Goal: Task Accomplishment & Management: Complete application form

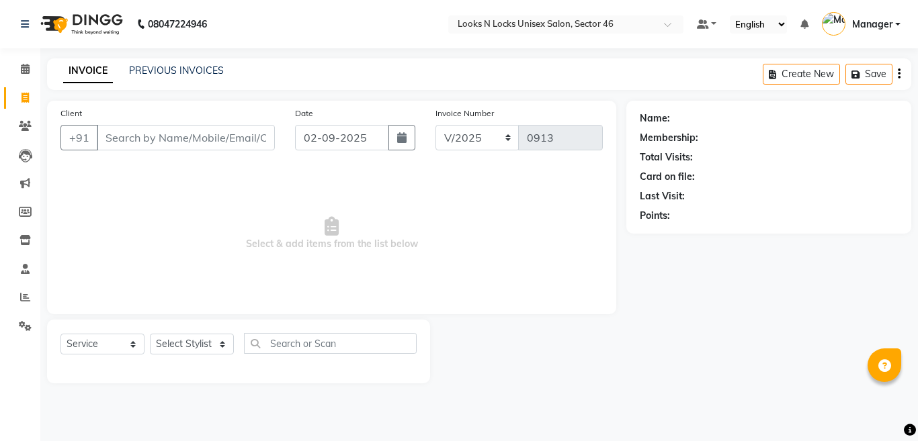
select select "service"
click at [245, 136] on input "Client" at bounding box center [186, 138] width 178 height 26
type input "8603295057"
click at [255, 141] on span "Add Client" at bounding box center [240, 137] width 53 height 13
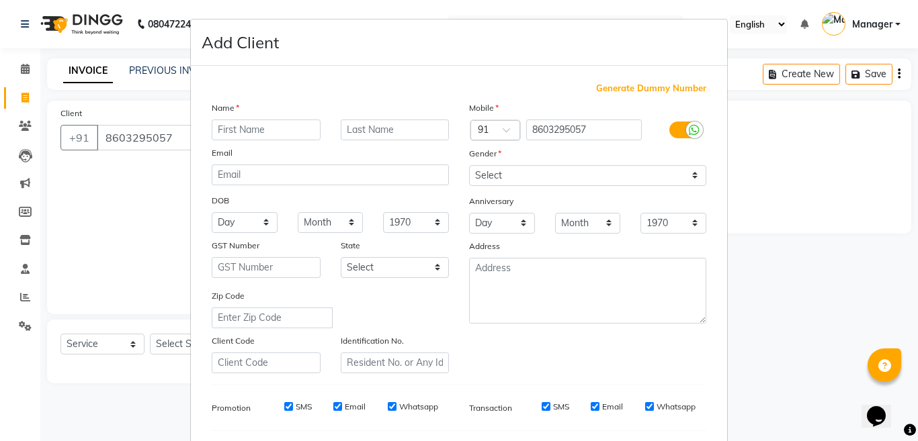
click at [260, 132] on input "text" at bounding box center [266, 130] width 109 height 21
type input "Shaima"
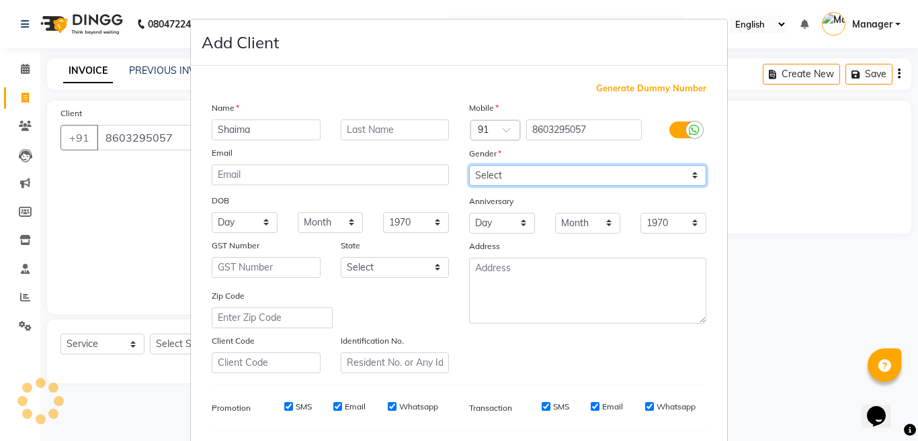
click at [507, 181] on select "Select [DEMOGRAPHIC_DATA] [DEMOGRAPHIC_DATA] Other Prefer Not To Say" at bounding box center [587, 175] width 237 height 21
select select "[DEMOGRAPHIC_DATA]"
click at [469, 165] on select "Select [DEMOGRAPHIC_DATA] [DEMOGRAPHIC_DATA] Other Prefer Not To Say" at bounding box center [587, 175] width 237 height 21
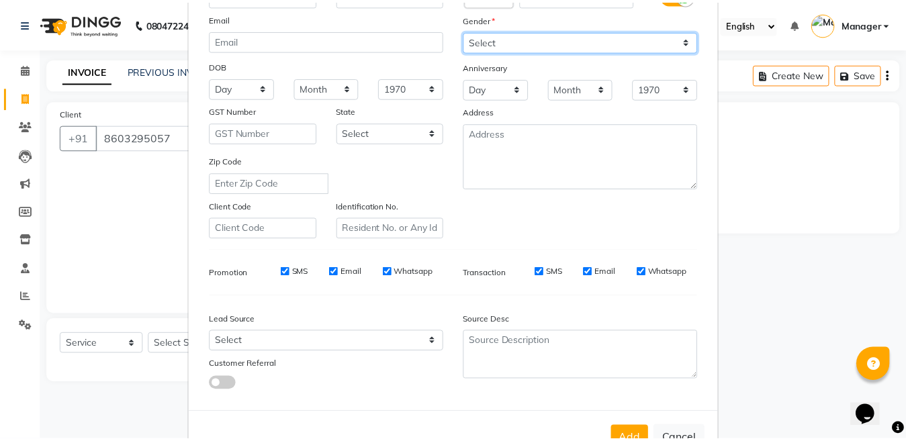
scroll to position [179, 0]
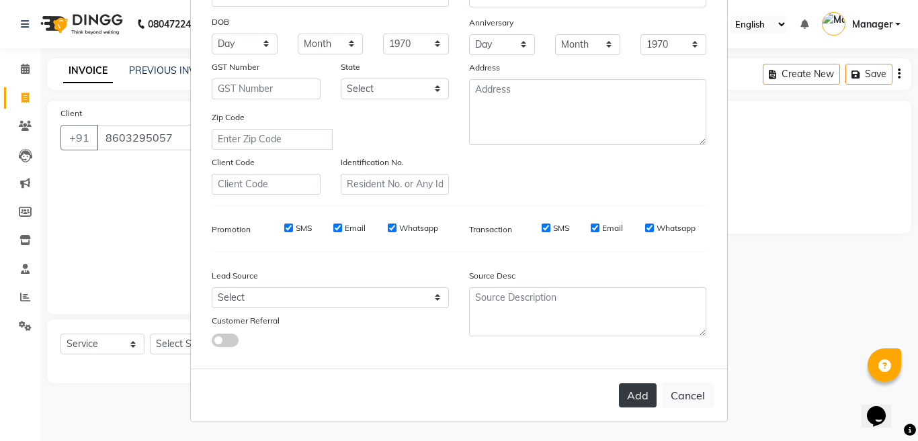
click at [638, 401] on button "Add" at bounding box center [638, 396] width 38 height 24
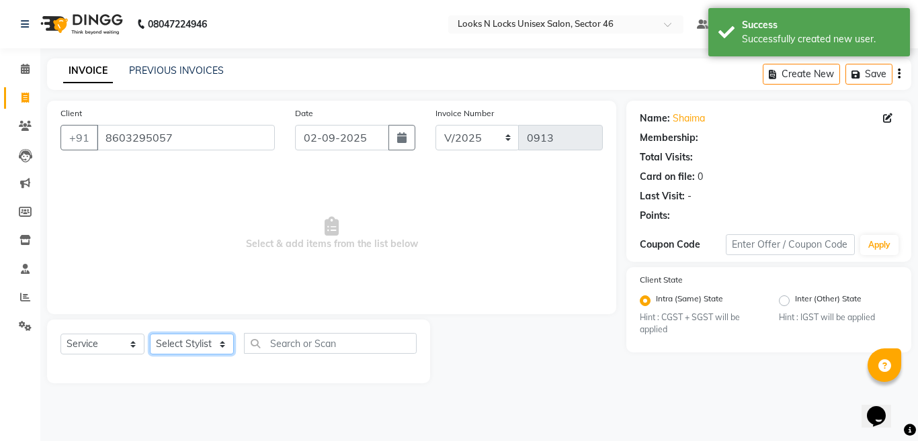
click at [192, 343] on select "Select Stylist [PERSON_NAME] Aalam Sheikh [PERSON_NAME] [PERSON_NAME] [PERSON_N…" at bounding box center [192, 344] width 84 height 21
select select "45338"
click at [150, 334] on select "Select Stylist [PERSON_NAME] Aalam Sheikh [PERSON_NAME] [PERSON_NAME] [PERSON_N…" at bounding box center [192, 344] width 84 height 21
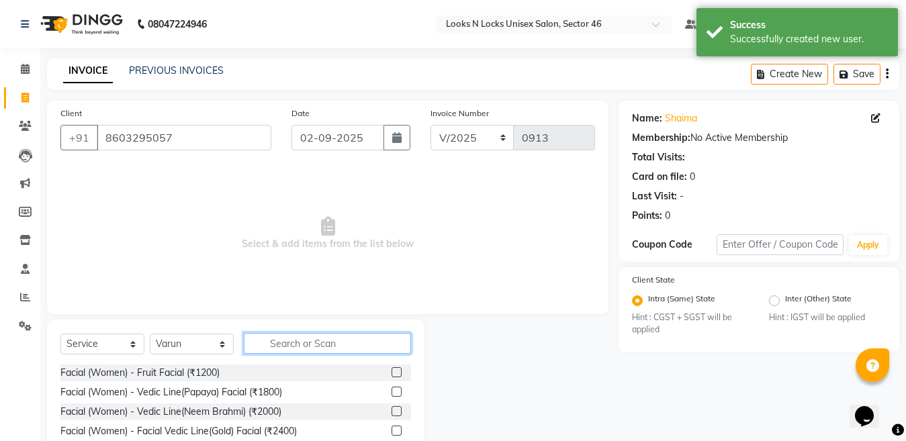
click at [297, 341] on input "text" at bounding box center [327, 343] width 167 height 21
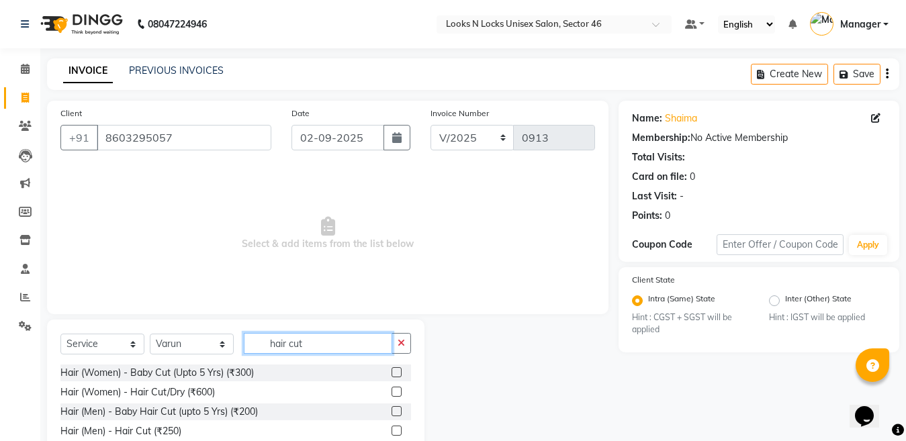
type input "hair cut"
click at [396, 390] on label at bounding box center [397, 392] width 10 height 10
click at [396, 390] on input "checkbox" at bounding box center [396, 392] width 9 height 9
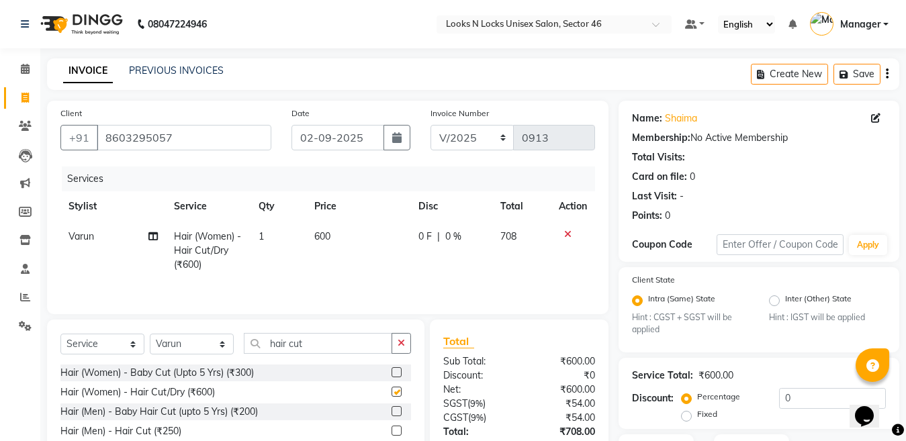
checkbox input "false"
click at [355, 240] on td "600" at bounding box center [357, 251] width 103 height 58
select select "45338"
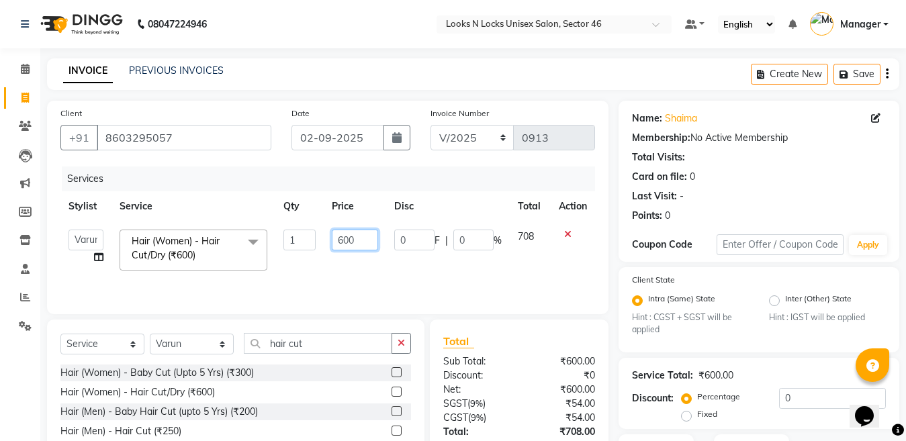
click at [357, 235] on input "600" at bounding box center [355, 240] width 46 height 21
type input "6"
type input "500"
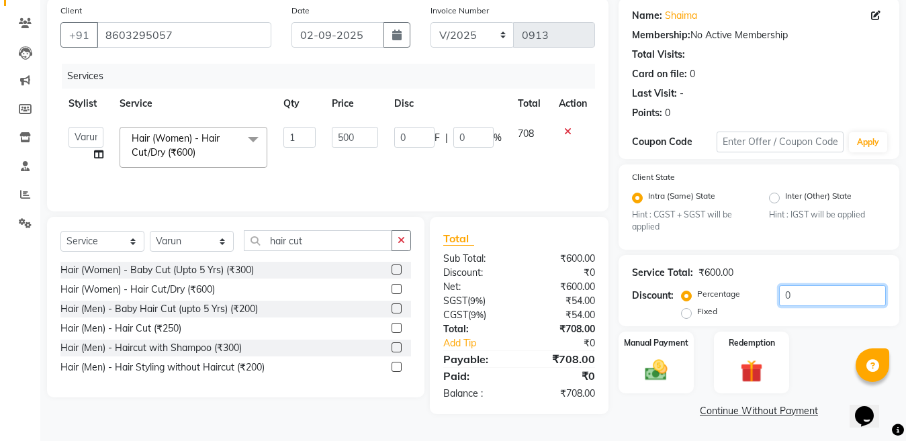
click at [852, 293] on input "0" at bounding box center [832, 296] width 107 height 21
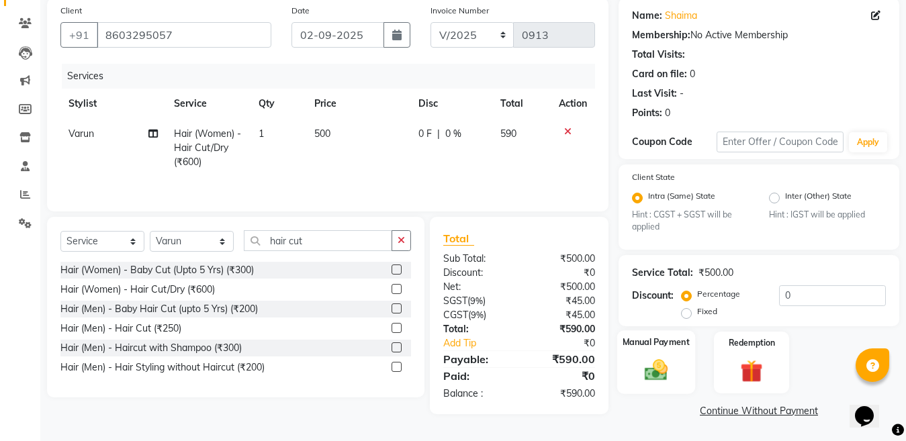
click at [648, 370] on img at bounding box center [657, 370] width 38 height 27
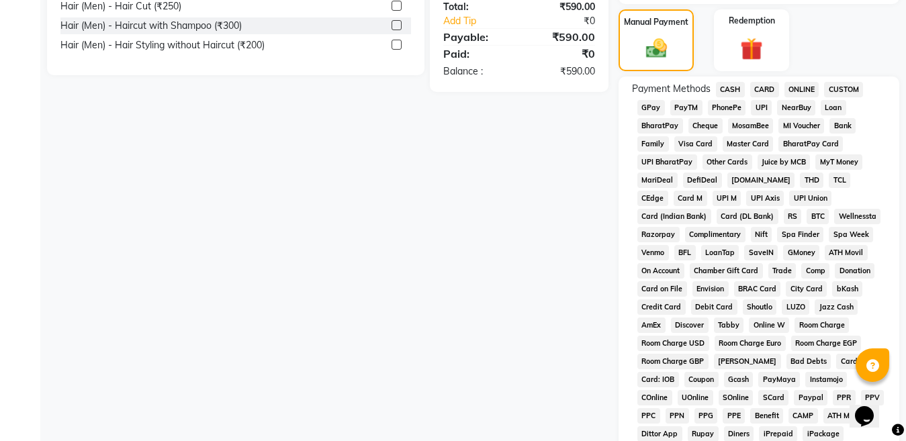
scroll to position [269, 0]
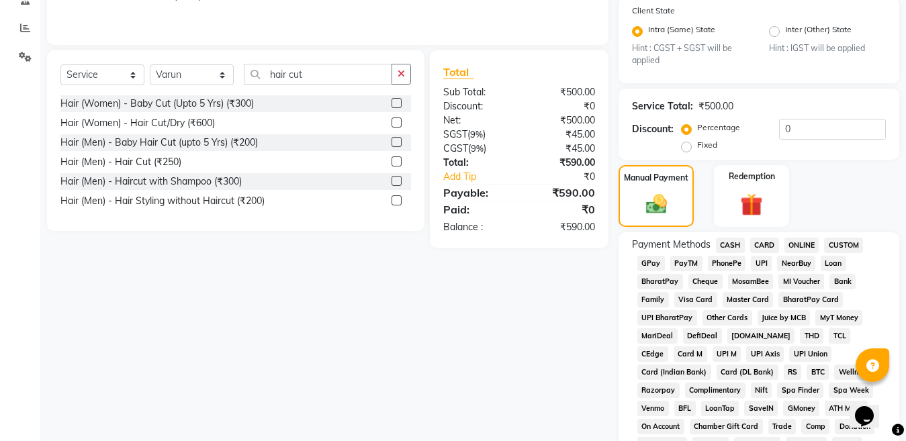
click at [791, 241] on span "ONLINE" at bounding box center [802, 245] width 35 height 15
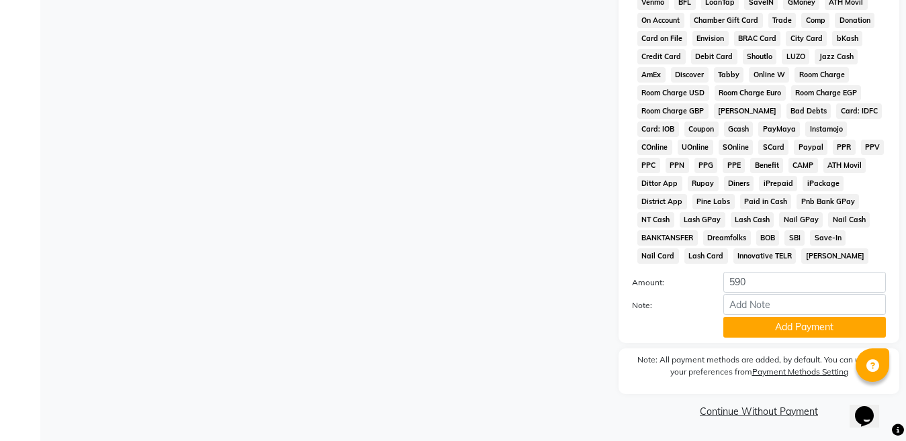
scroll to position [677, 0]
click at [793, 322] on button "Add Payment" at bounding box center [805, 326] width 163 height 21
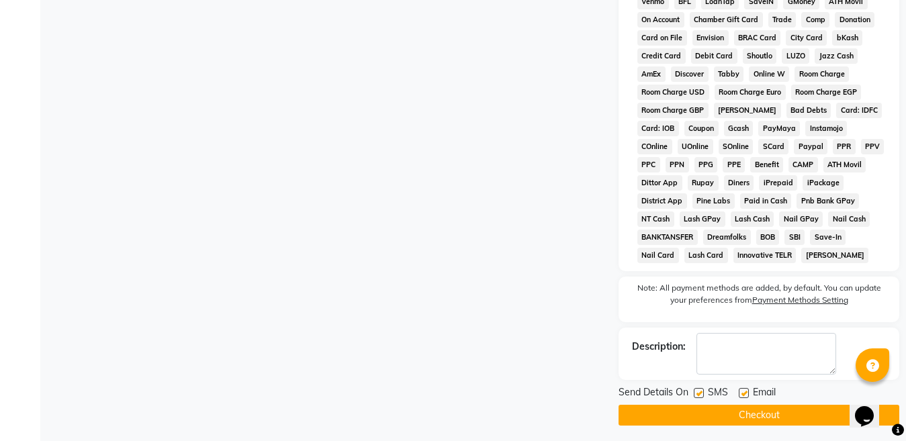
scroll to position [681, 0]
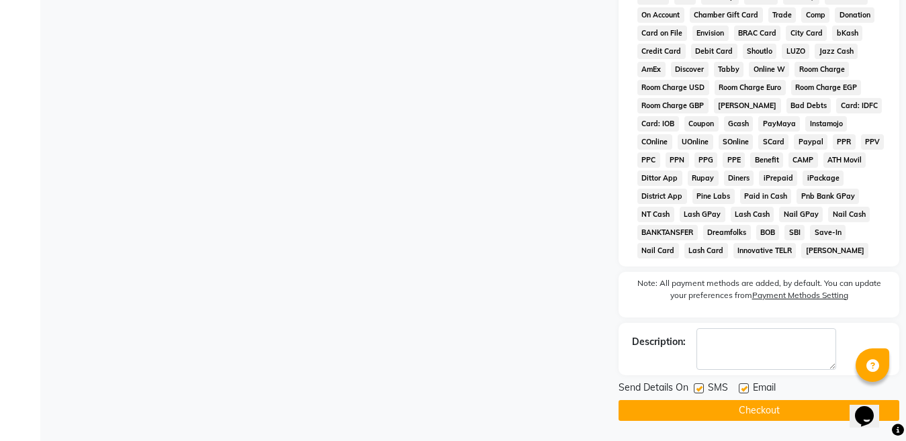
click at [756, 410] on button "Checkout" at bounding box center [759, 410] width 281 height 21
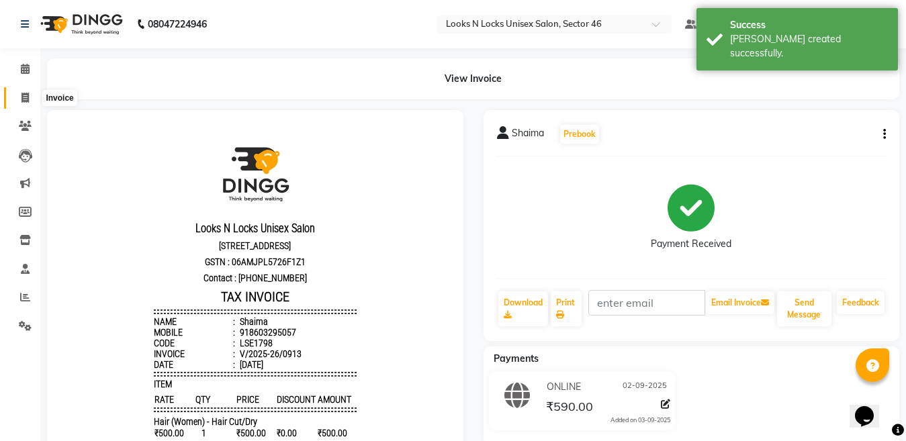
click at [26, 96] on icon at bounding box center [25, 98] width 7 height 10
select select "service"
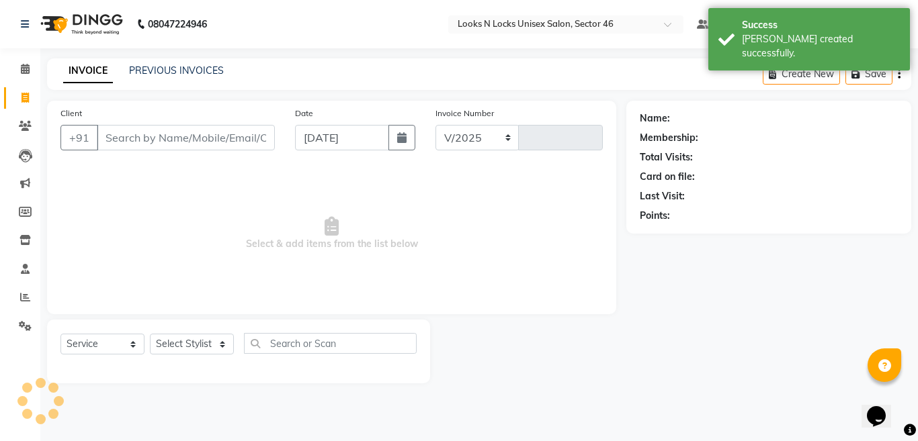
select select "3904"
type input "0914"
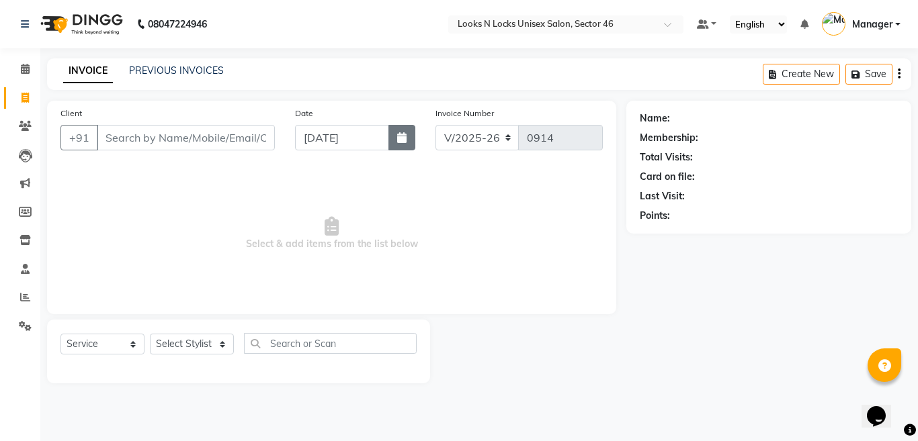
click at [400, 140] on icon "button" at bounding box center [401, 137] width 9 height 11
select select "9"
select select "2025"
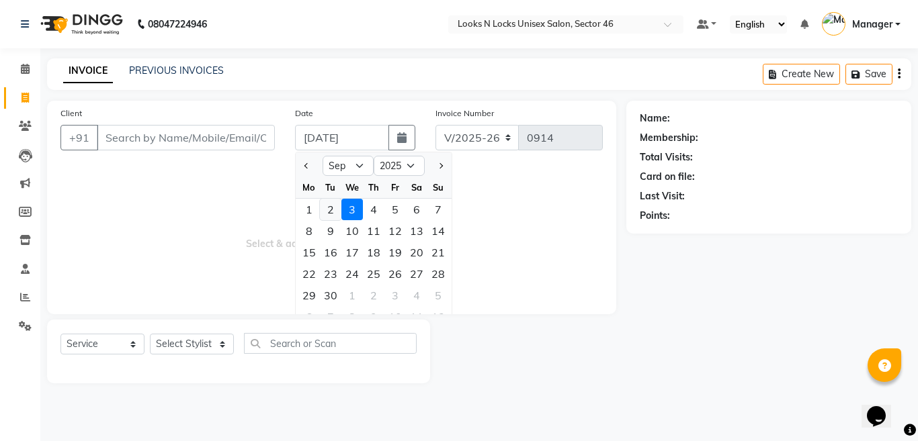
click at [326, 211] on div "2" at bounding box center [331, 210] width 22 height 22
type input "02-09-2025"
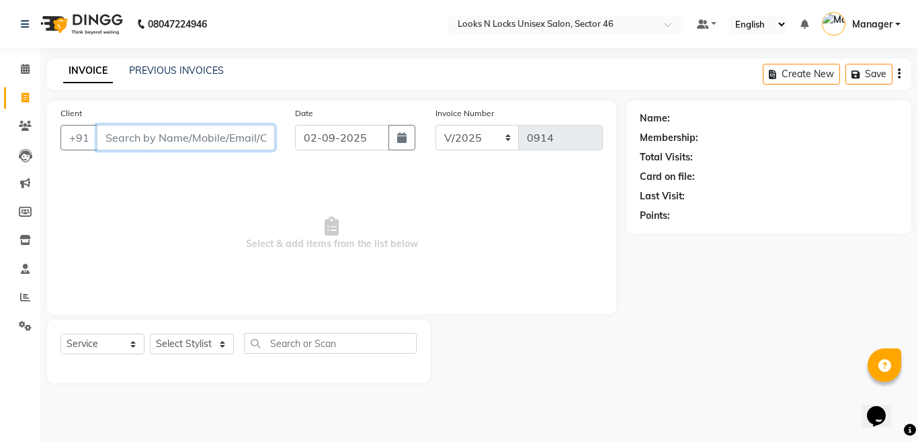
click at [148, 135] on input "Client" at bounding box center [186, 138] width 178 height 26
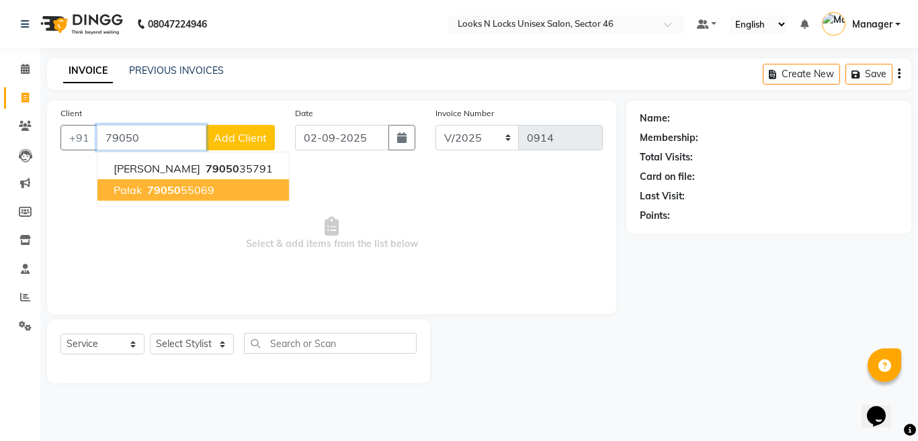
click at [168, 195] on span "79050" at bounding box center [164, 189] width 34 height 13
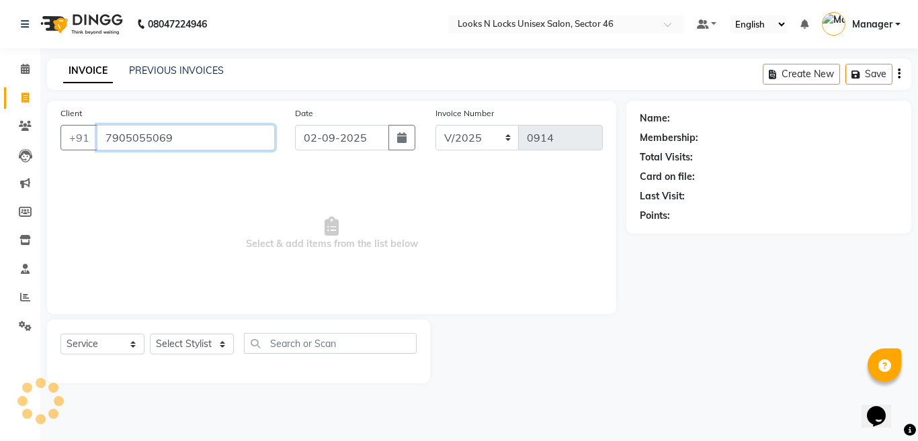
type input "7905055069"
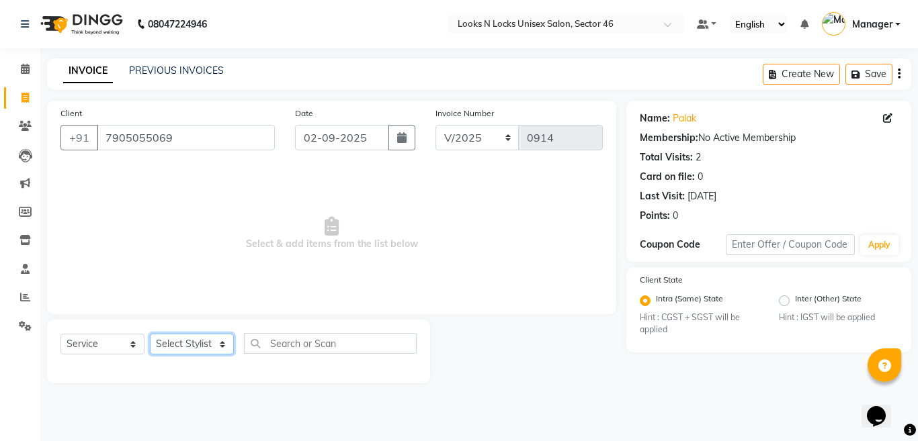
click at [187, 347] on select "Select Stylist [PERSON_NAME] Aalam Sheikh [PERSON_NAME] [PERSON_NAME] [PERSON_N…" at bounding box center [192, 344] width 84 height 21
select select "69067"
click at [150, 334] on select "Select Stylist [PERSON_NAME] Aalam Sheikh [PERSON_NAME] [PERSON_NAME] [PERSON_N…" at bounding box center [192, 344] width 84 height 21
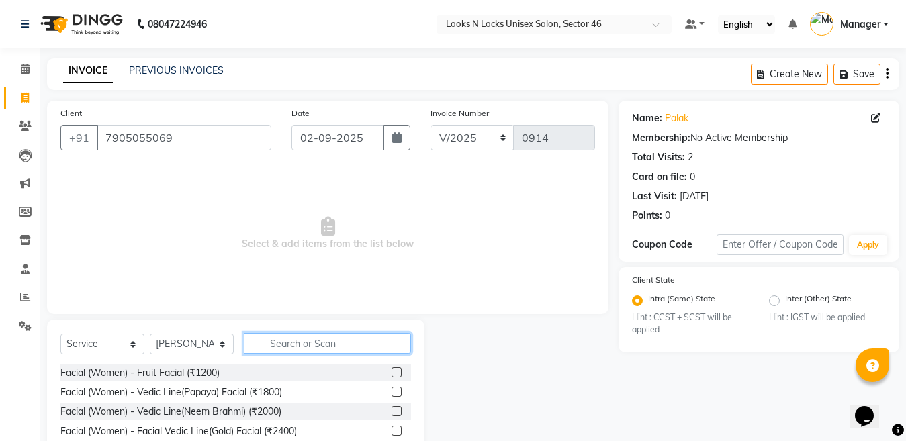
click at [309, 338] on input "text" at bounding box center [327, 343] width 167 height 21
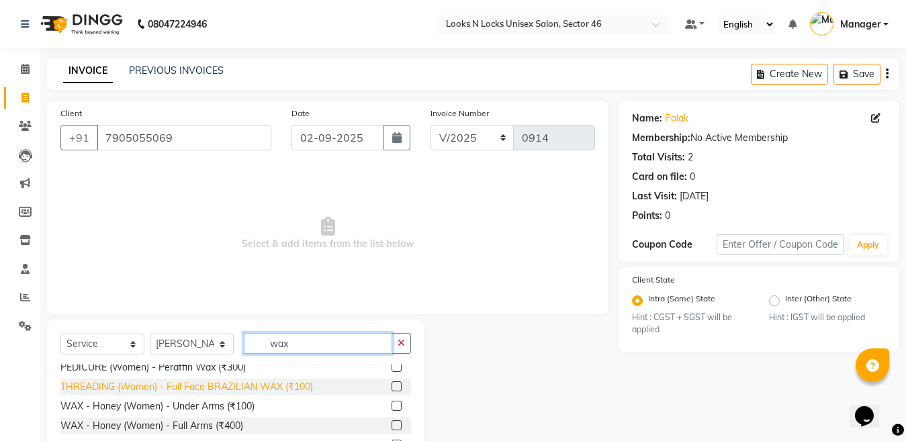
scroll to position [67, 0]
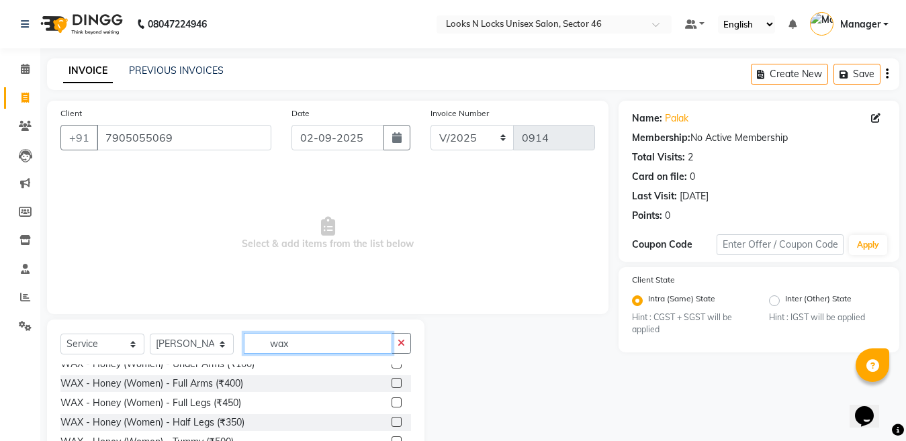
type input "wax"
click at [392, 383] on label at bounding box center [397, 383] width 10 height 10
click at [392, 383] on input "checkbox" at bounding box center [396, 384] width 9 height 9
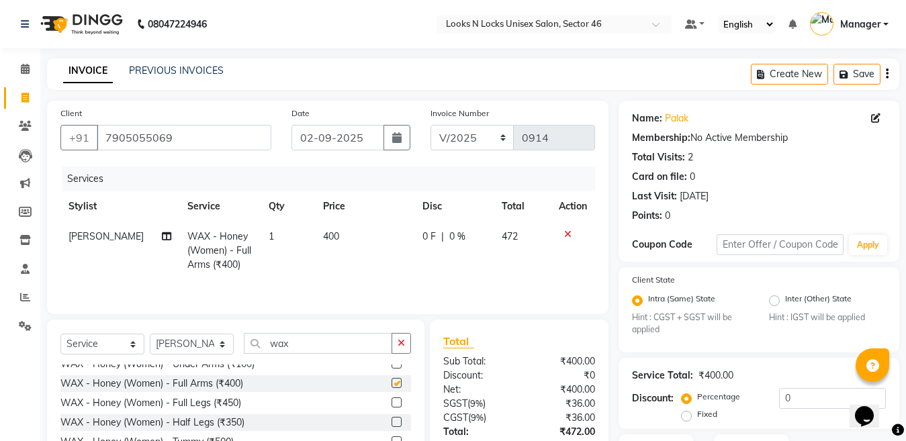
checkbox input "false"
click at [357, 242] on td "400" at bounding box center [364, 251] width 99 height 58
select select "69067"
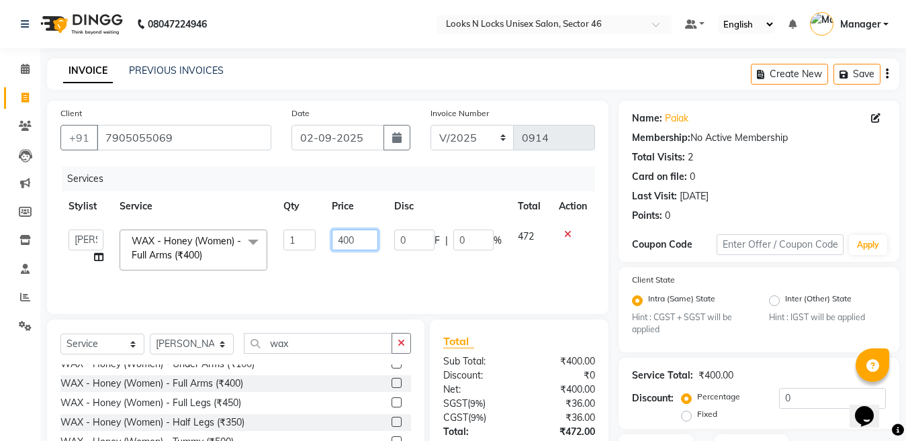
click at [357, 243] on input "400" at bounding box center [355, 240] width 46 height 21
type input "430"
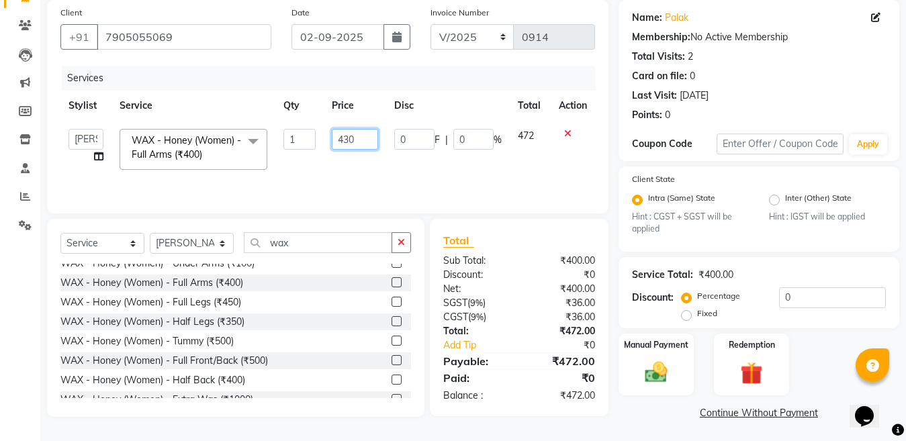
scroll to position [103, 0]
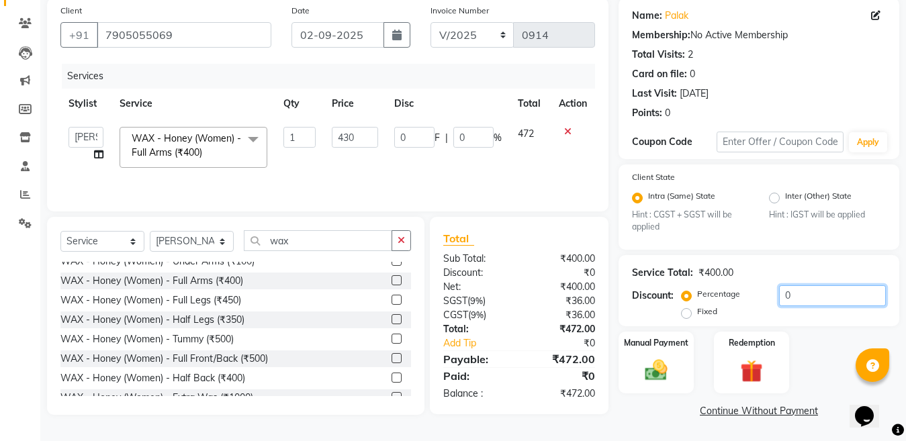
click at [794, 297] on input "0" at bounding box center [832, 296] width 107 height 21
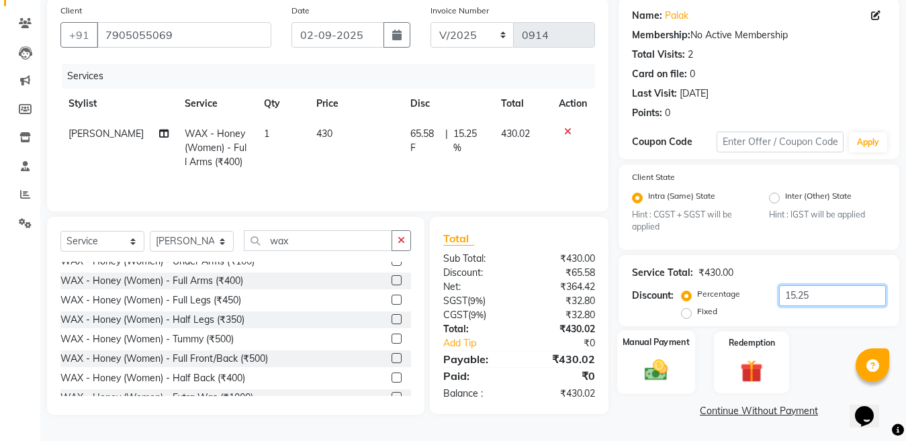
type input "15.25"
click at [661, 376] on img at bounding box center [657, 370] width 38 height 27
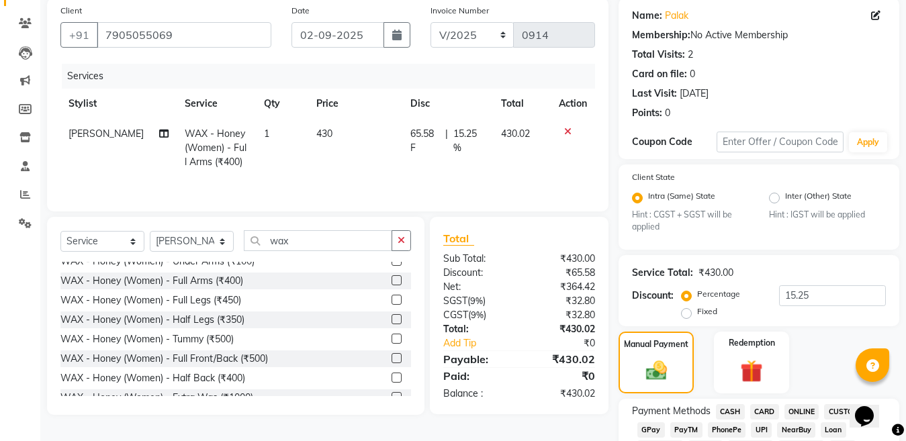
scroll to position [237, 0]
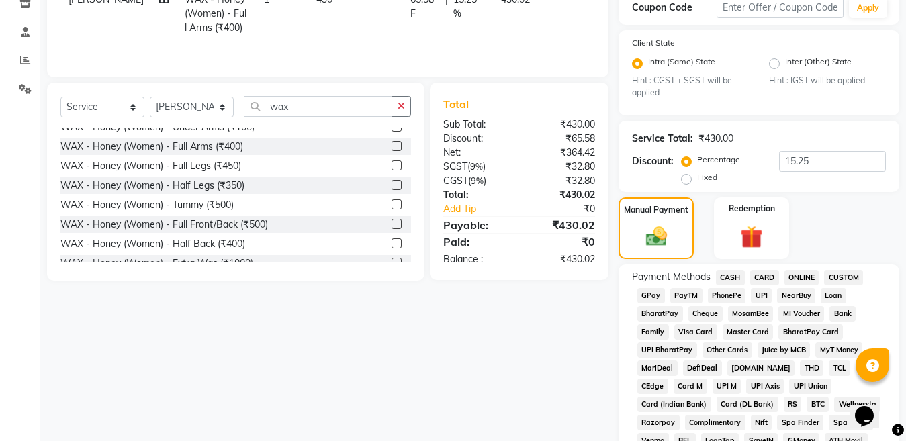
click at [803, 284] on span "ONLINE" at bounding box center [802, 277] width 35 height 15
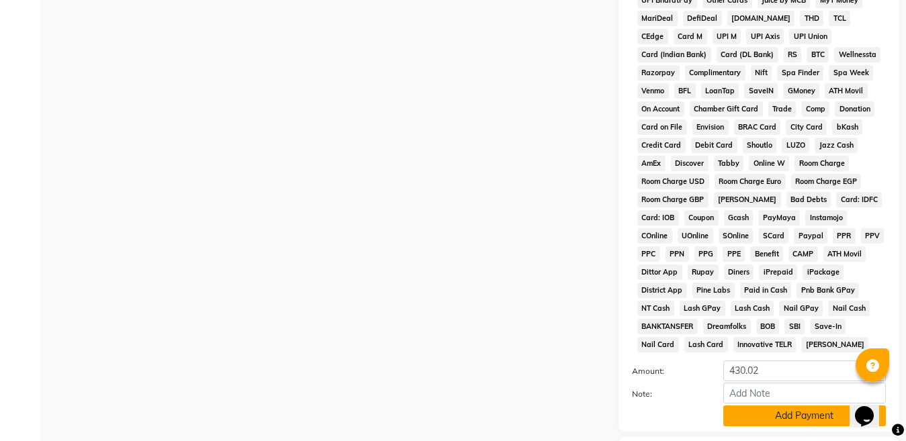
scroll to position [677, 0]
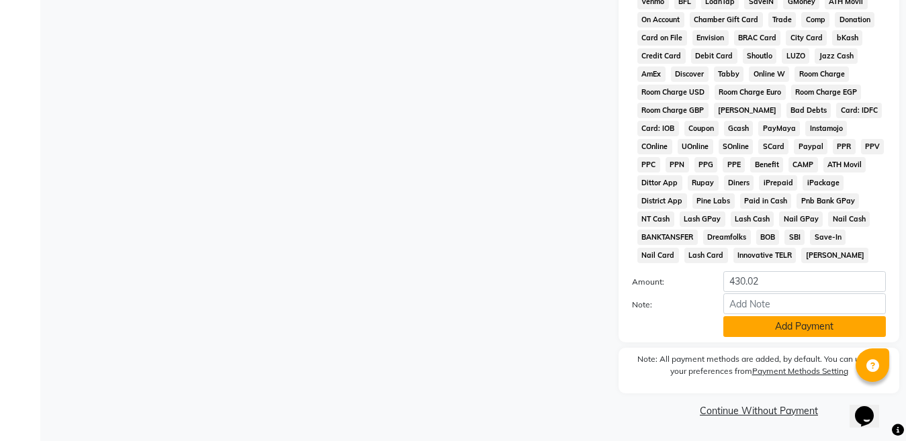
click at [796, 327] on button "Add Payment" at bounding box center [805, 326] width 163 height 21
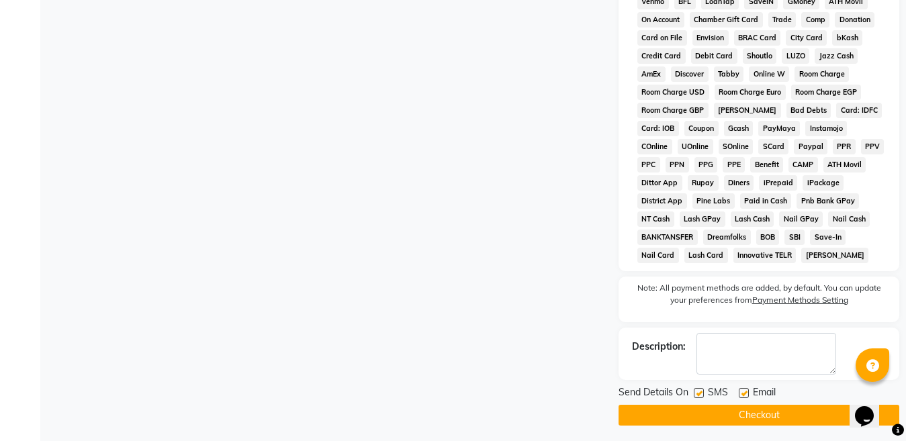
click at [726, 416] on button "Checkout" at bounding box center [759, 415] width 281 height 21
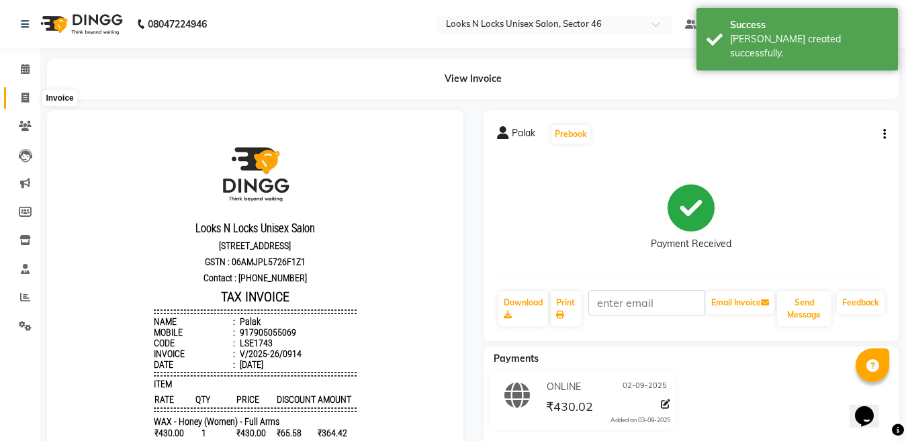
click at [30, 102] on span at bounding box center [25, 98] width 24 height 15
select select "service"
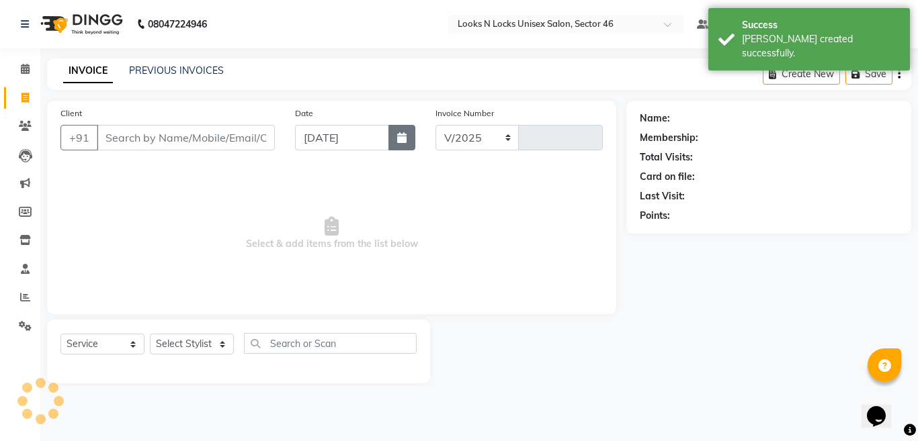
select select "3904"
type input "0915"
click at [399, 146] on button "button" at bounding box center [401, 138] width 27 height 26
select select "9"
select select "2025"
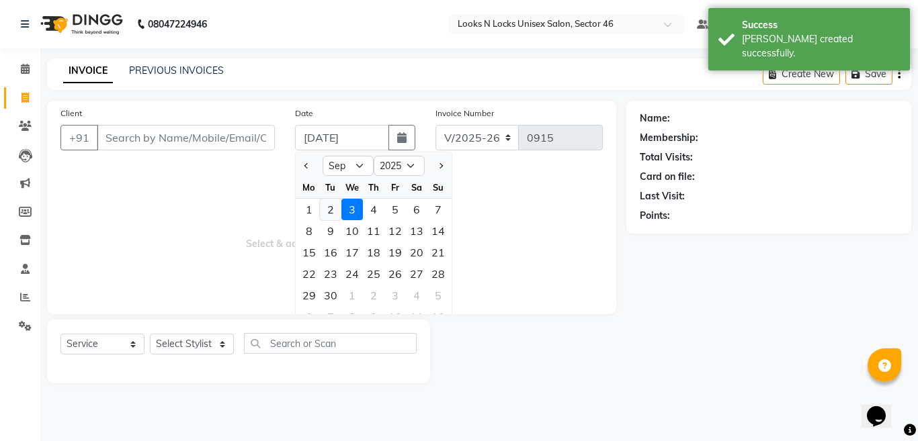
click at [335, 210] on div "2" at bounding box center [331, 210] width 22 height 22
type input "02-09-2025"
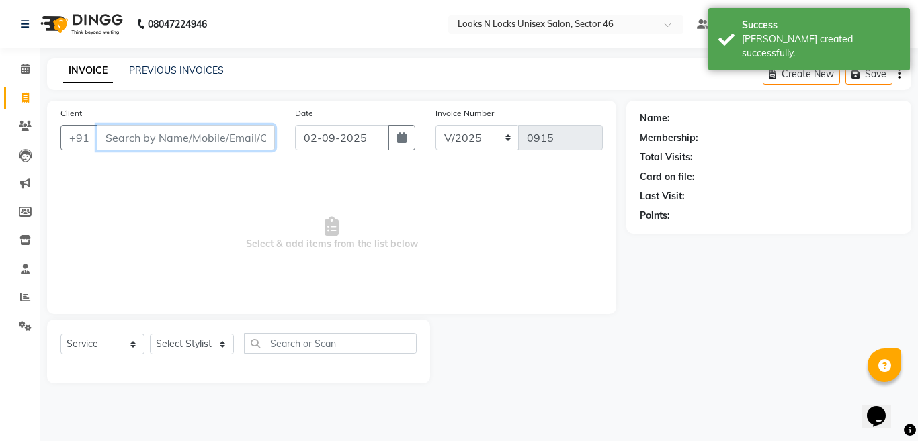
click at [161, 137] on input "Client" at bounding box center [186, 138] width 178 height 26
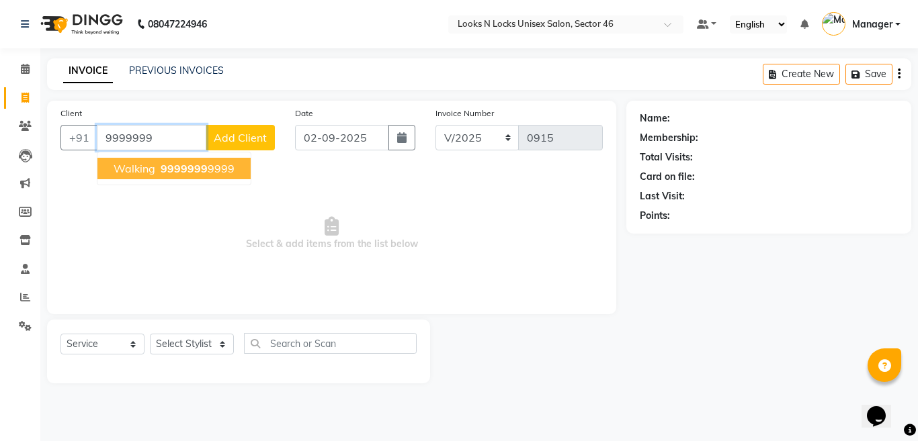
click at [125, 170] on span "walking" at bounding box center [135, 168] width 42 height 13
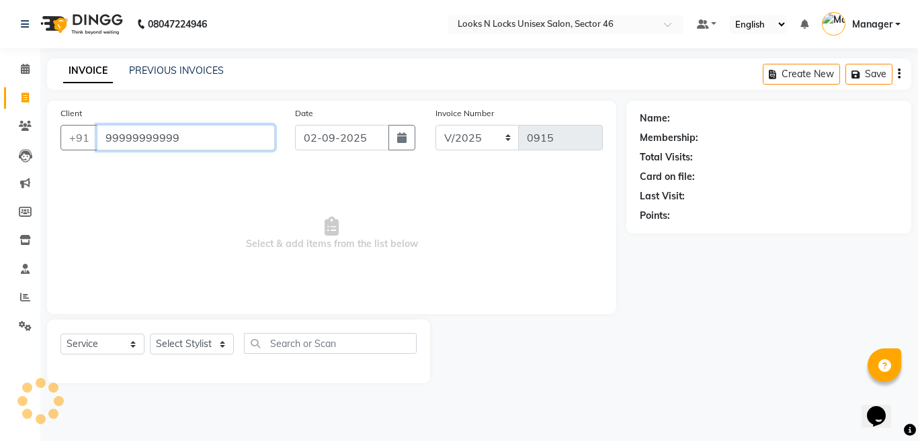
type input "99999999999"
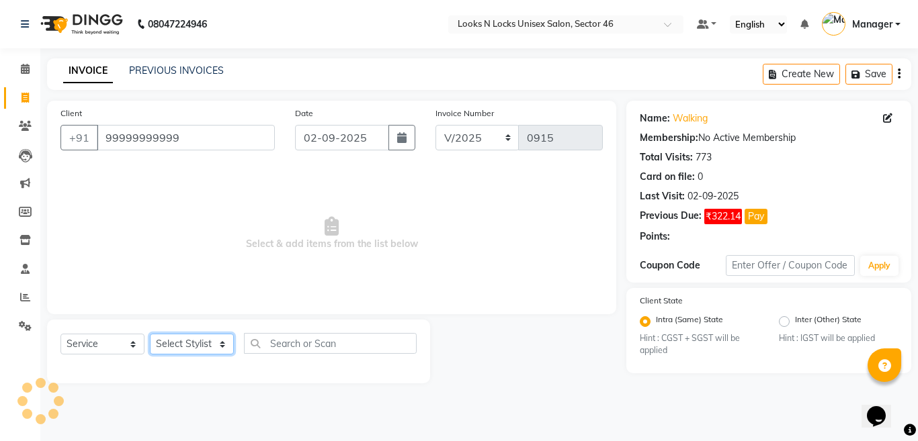
click at [176, 345] on select "Select Stylist [PERSON_NAME] Aalam Sheikh [PERSON_NAME] [PERSON_NAME] [PERSON_N…" at bounding box center [192, 344] width 84 height 21
select select "44650"
click at [150, 334] on select "Select Stylist [PERSON_NAME] Aalam Sheikh [PERSON_NAME] [PERSON_NAME] [PERSON_N…" at bounding box center [192, 344] width 84 height 21
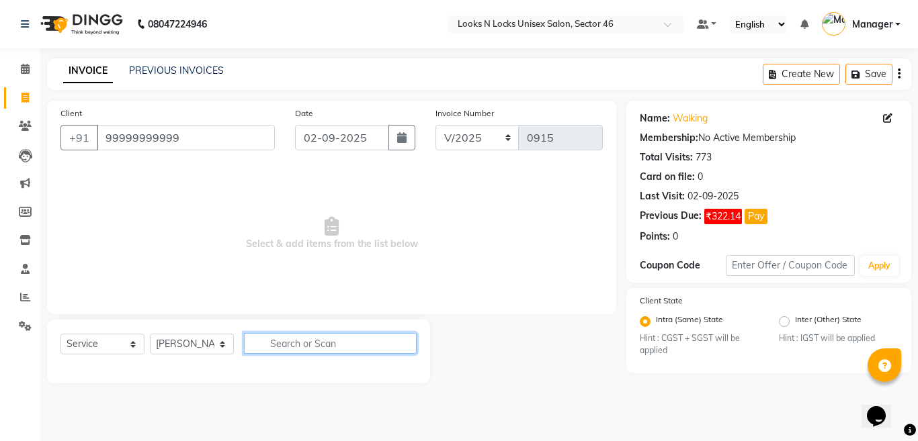
click at [324, 338] on input "text" at bounding box center [330, 343] width 173 height 21
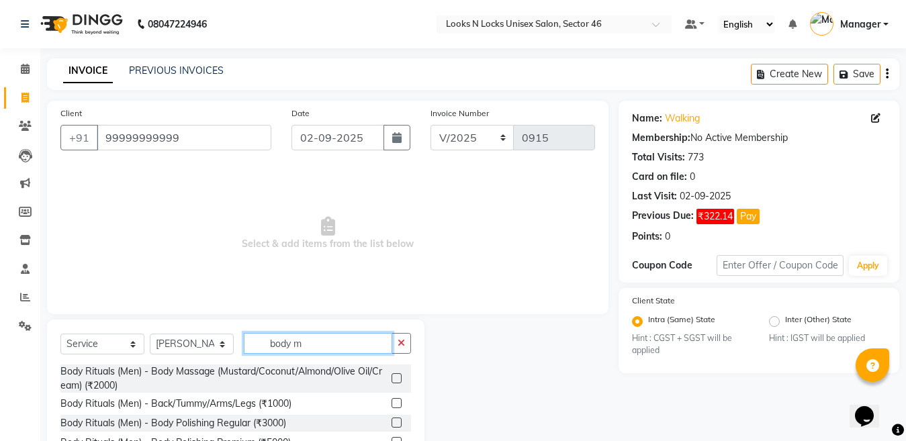
scroll to position [67, 0]
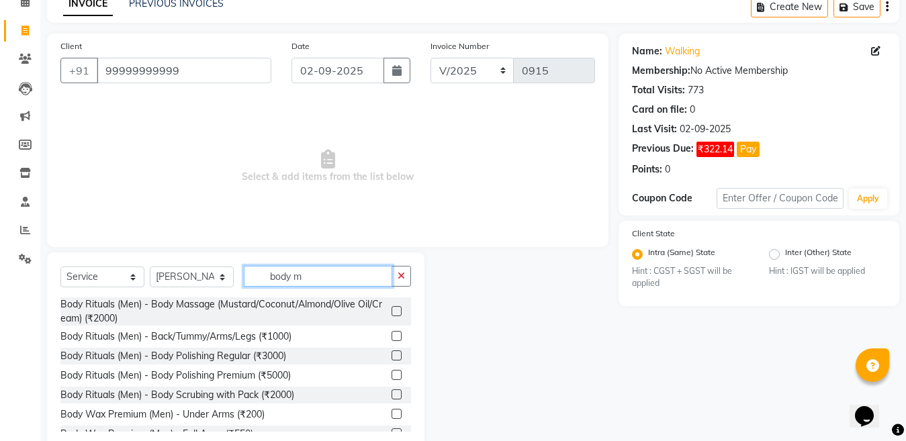
type input "body m"
click at [392, 304] on div at bounding box center [401, 312] width 19 height 17
click at [392, 310] on label at bounding box center [397, 311] width 10 height 10
click at [392, 310] on input "checkbox" at bounding box center [396, 312] width 9 height 9
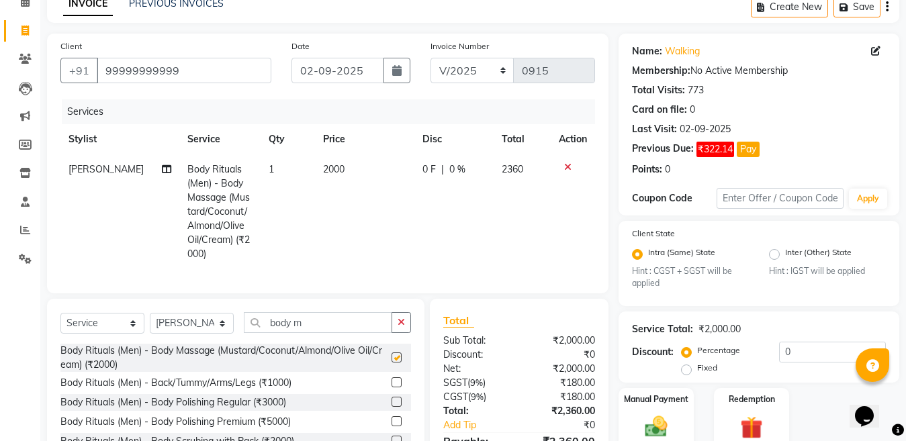
checkbox input "false"
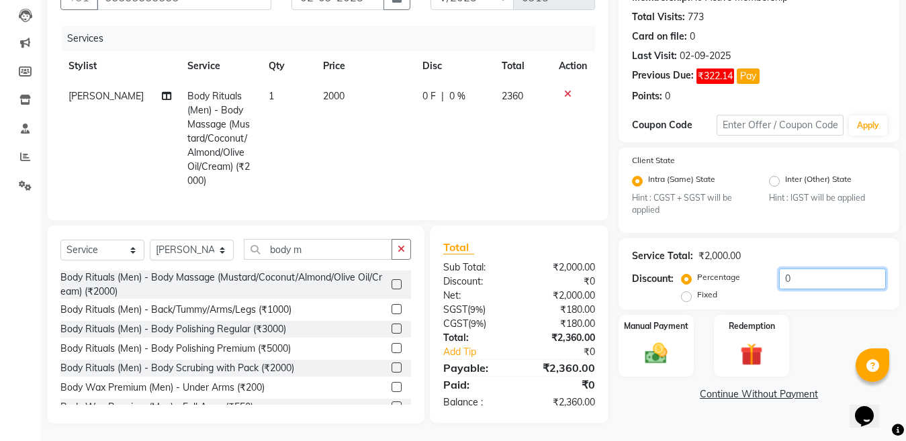
click at [822, 271] on input "0" at bounding box center [832, 279] width 107 height 21
type input "15.25"
click at [652, 355] on img at bounding box center [657, 354] width 38 height 27
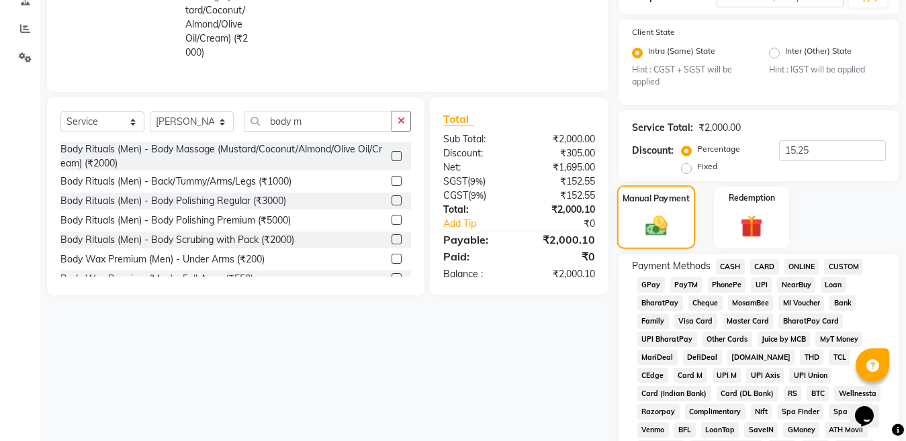
scroll to position [275, 0]
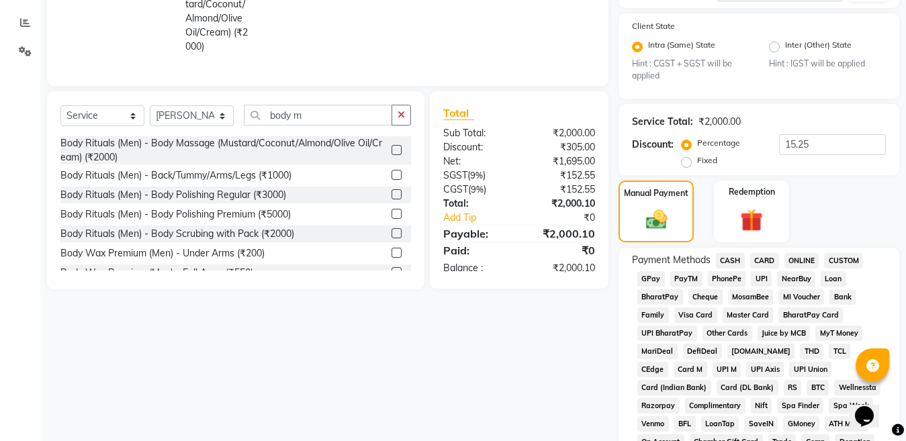
click at [730, 266] on span "CASH" at bounding box center [730, 260] width 29 height 15
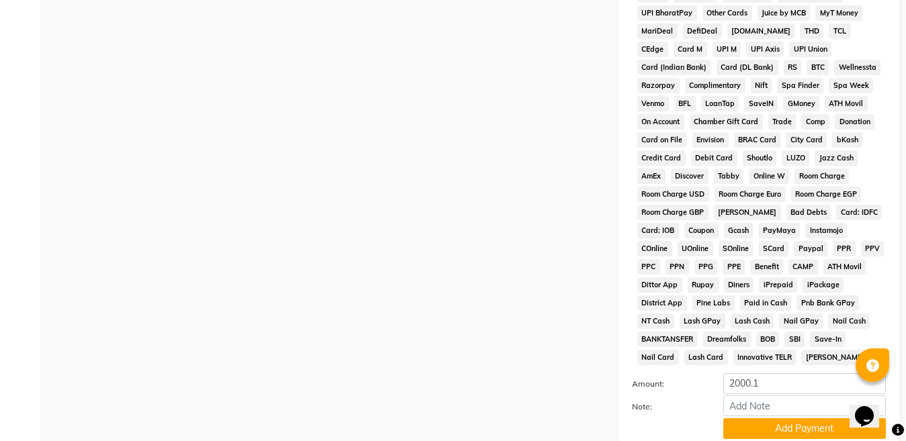
scroll to position [697, 0]
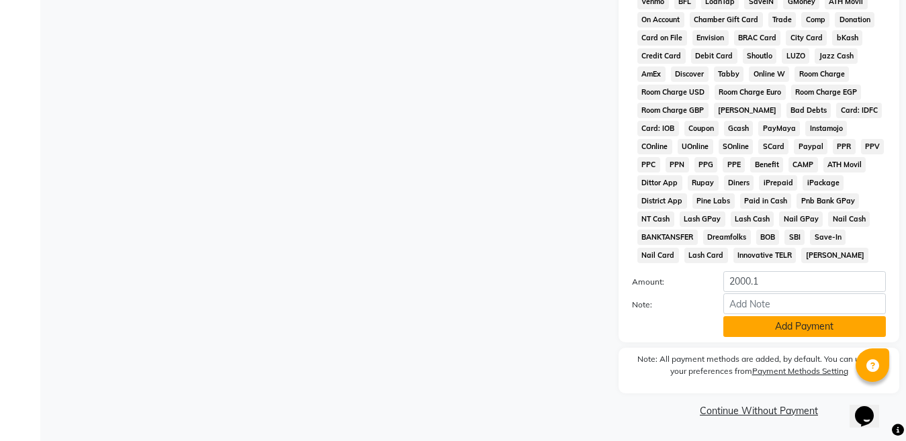
click at [785, 322] on button "Add Payment" at bounding box center [805, 326] width 163 height 21
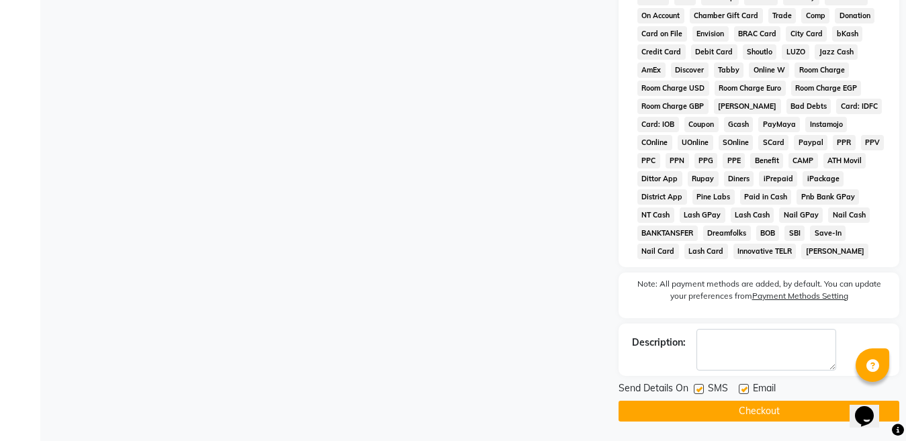
scroll to position [702, 0]
click at [744, 409] on button "Checkout" at bounding box center [759, 410] width 281 height 21
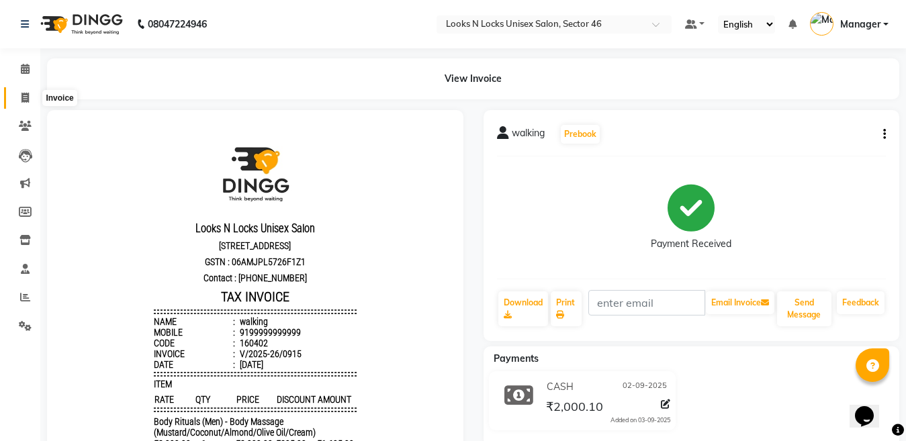
click at [22, 99] on icon at bounding box center [25, 98] width 7 height 10
select select "service"
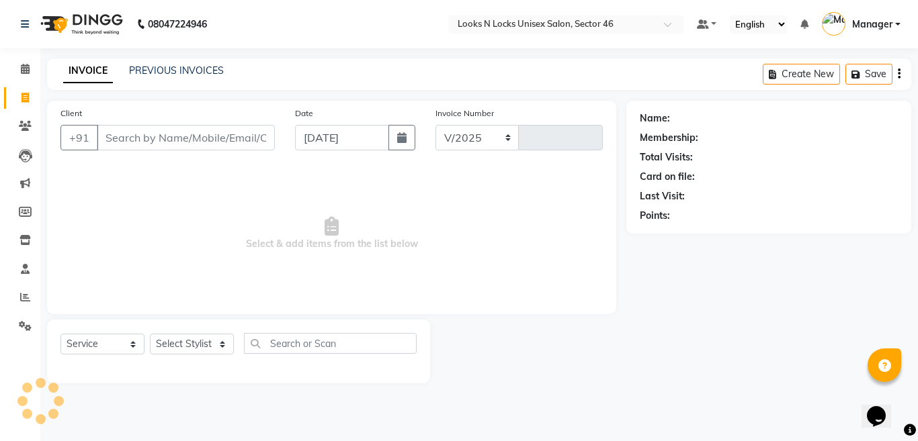
select select "3904"
type input "0916"
click at [25, 69] on icon at bounding box center [25, 69] width 9 height 10
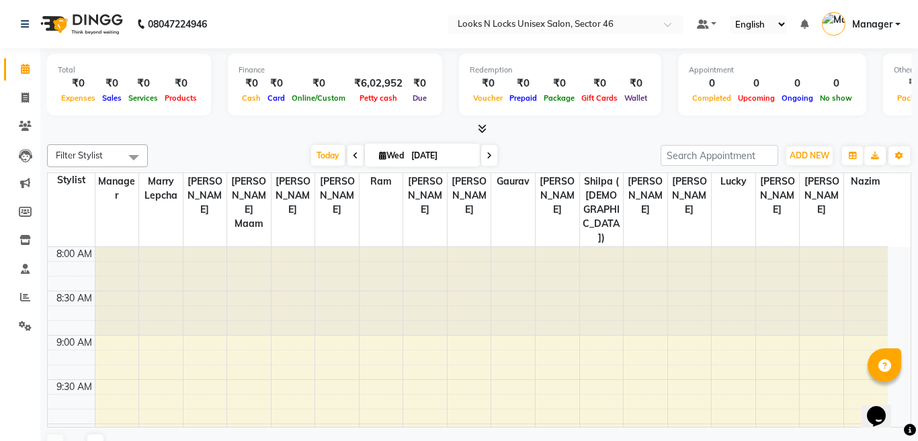
click at [478, 129] on icon at bounding box center [482, 129] width 9 height 10
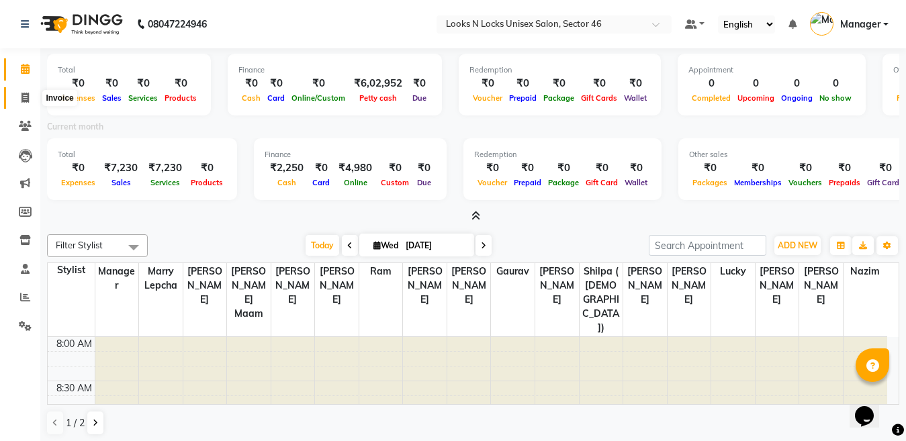
click at [25, 99] on icon at bounding box center [25, 98] width 7 height 10
select select "service"
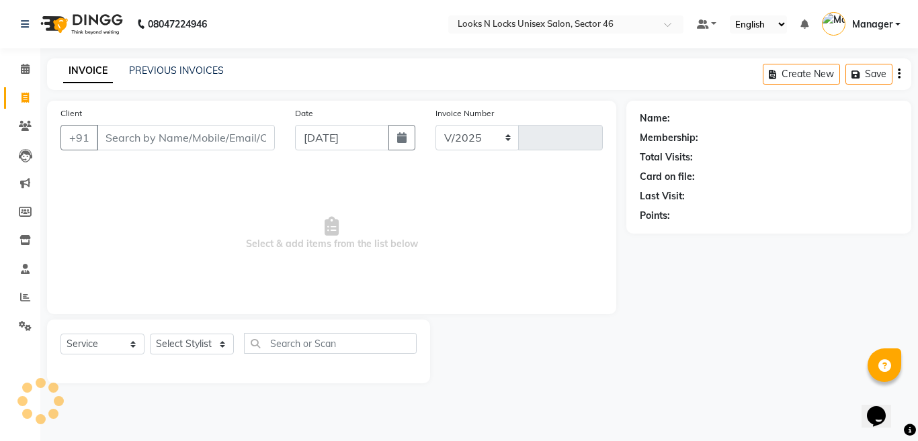
select select "3904"
type input "0916"
click at [228, 140] on input "Client" at bounding box center [186, 138] width 178 height 26
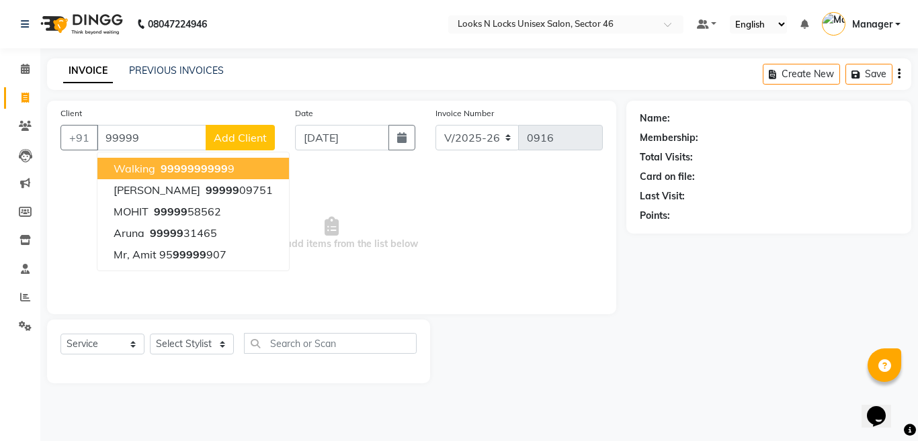
click at [210, 164] on span "99999" at bounding box center [211, 168] width 34 height 13
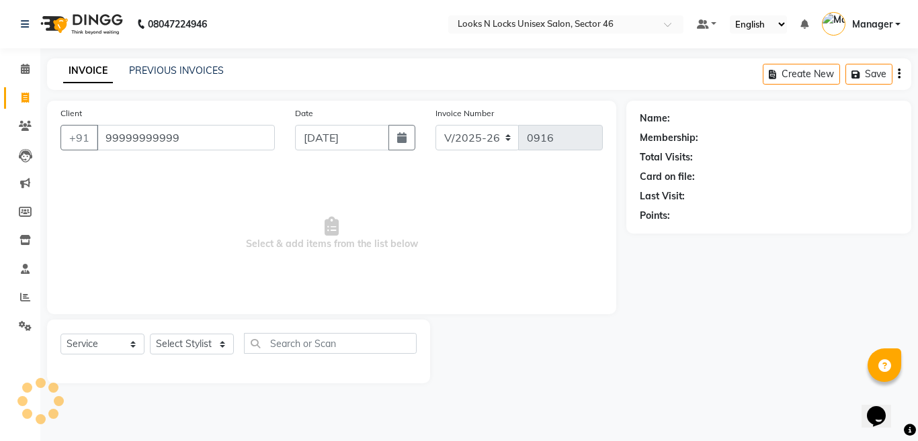
type input "99999999999"
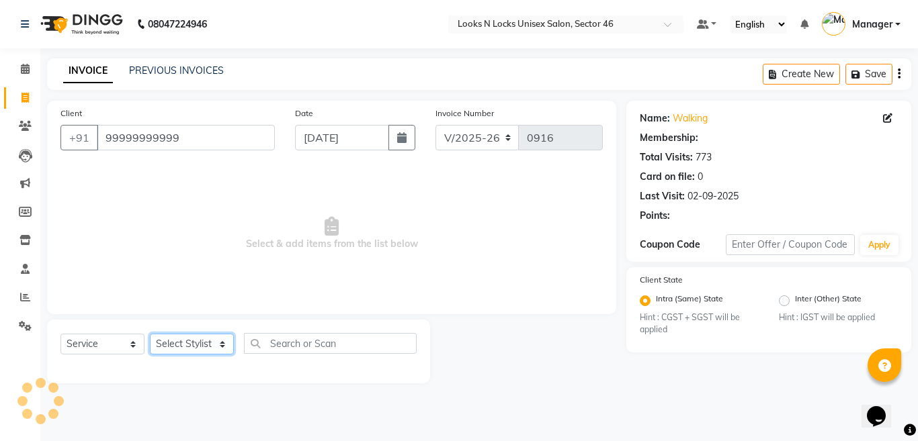
click at [189, 342] on select "Select Stylist [PERSON_NAME] Aalam Sheikh [PERSON_NAME] [PERSON_NAME] [PERSON_N…" at bounding box center [192, 344] width 84 height 21
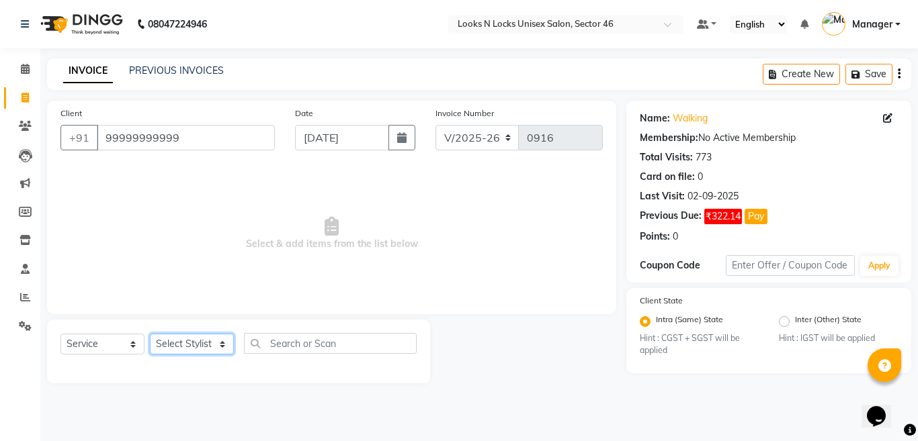
select select "58125"
click at [150, 334] on select "Select Stylist [PERSON_NAME] Aalam Sheikh [PERSON_NAME] [PERSON_NAME] [PERSON_N…" at bounding box center [192, 344] width 84 height 21
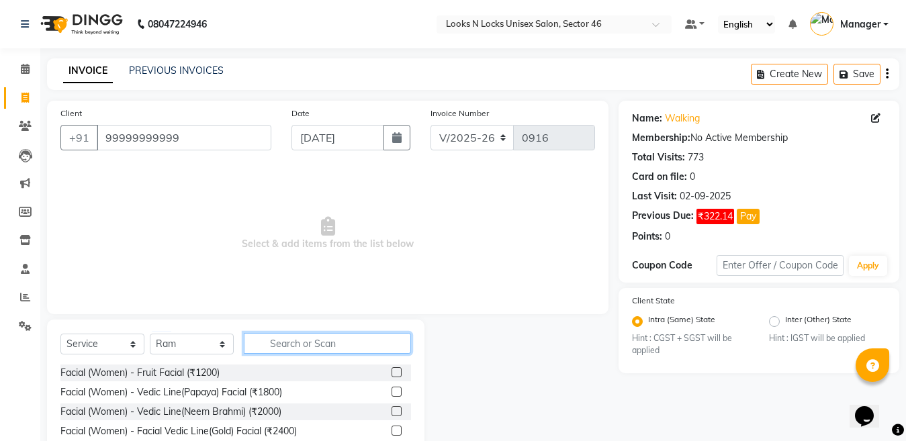
click at [339, 345] on input "text" at bounding box center [327, 343] width 167 height 21
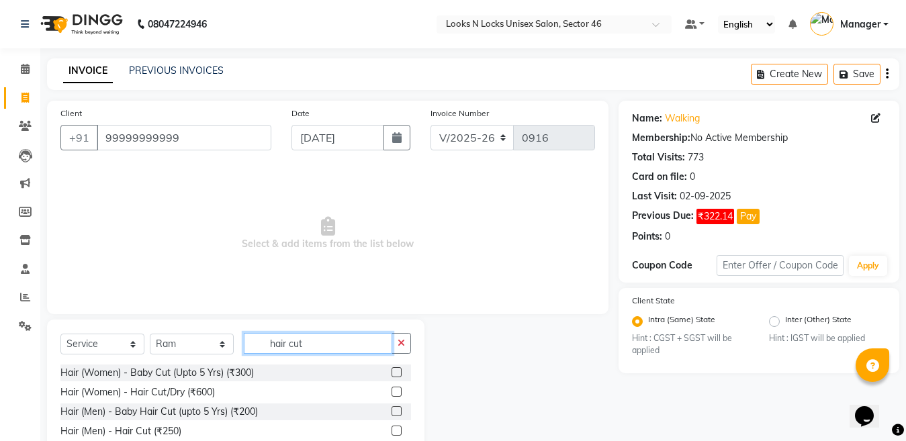
type input "hair cut"
click at [397, 431] on label at bounding box center [397, 431] width 10 height 10
click at [397, 431] on input "checkbox" at bounding box center [396, 431] width 9 height 9
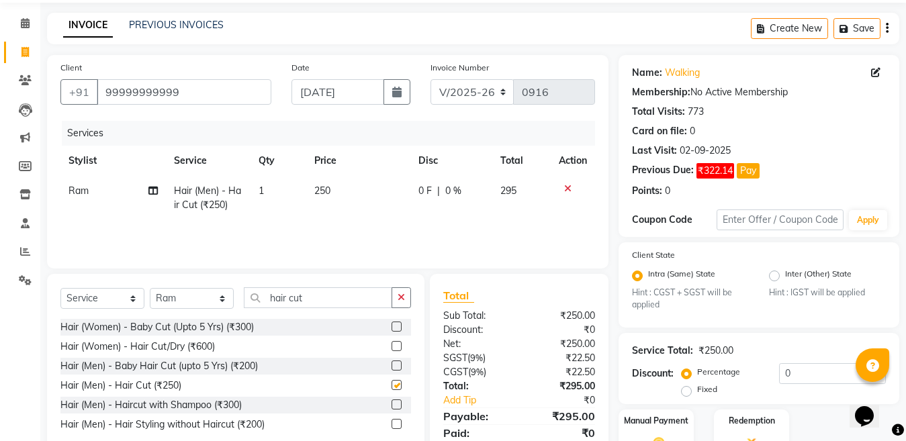
checkbox input "false"
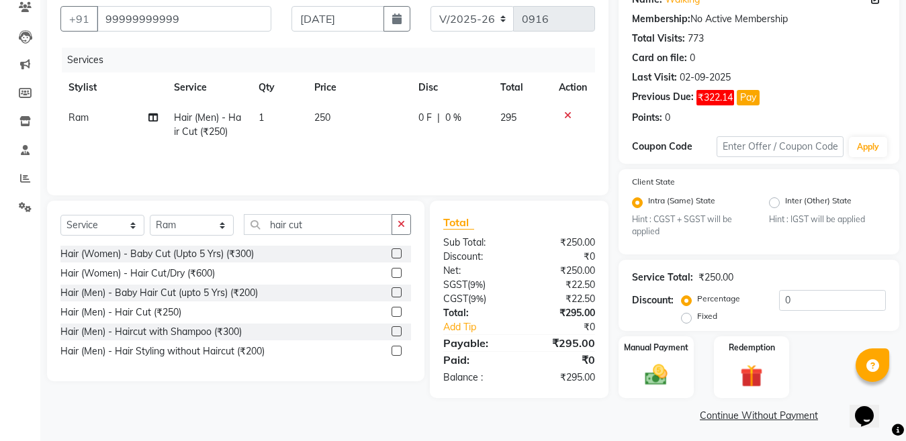
scroll to position [124, 0]
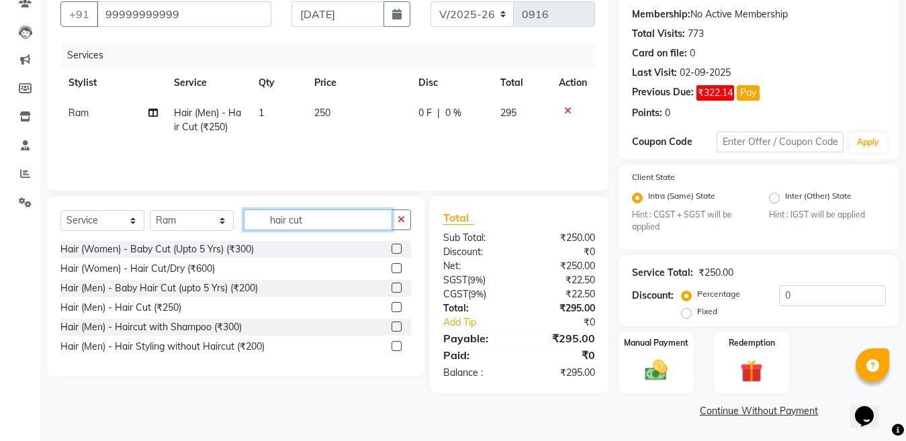
click at [342, 220] on input "hair cut" at bounding box center [318, 220] width 148 height 21
type input "h"
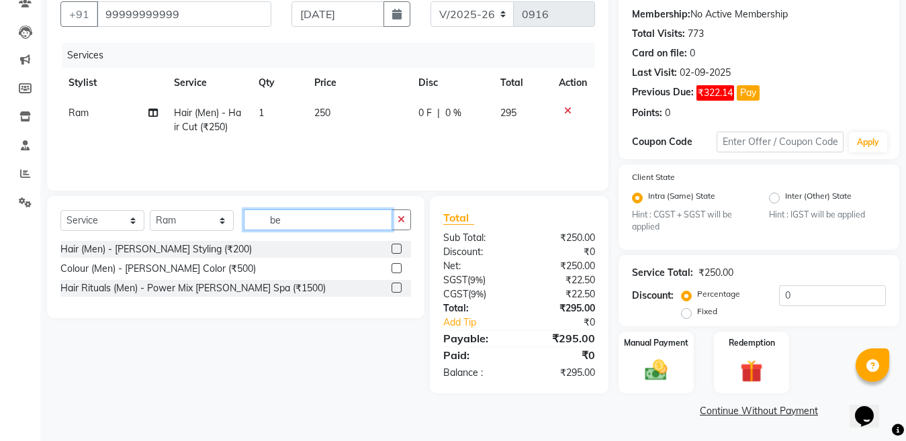
type input "be"
click at [398, 246] on label at bounding box center [397, 249] width 10 height 10
click at [398, 246] on input "checkbox" at bounding box center [396, 249] width 9 height 9
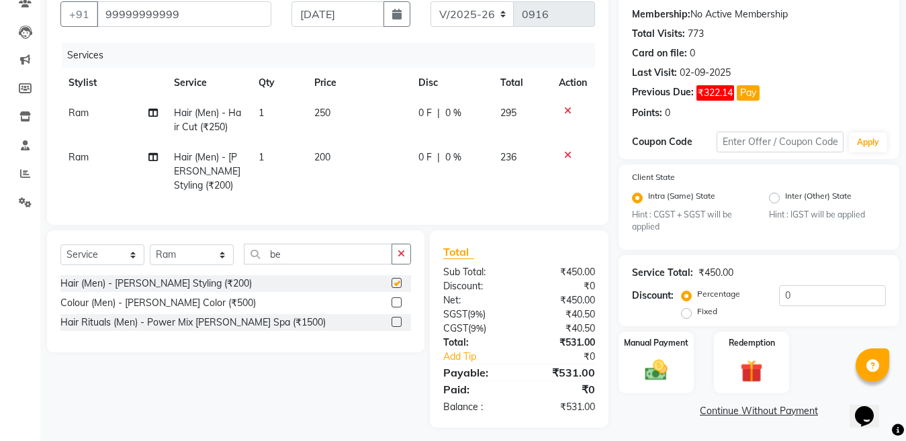
checkbox input "false"
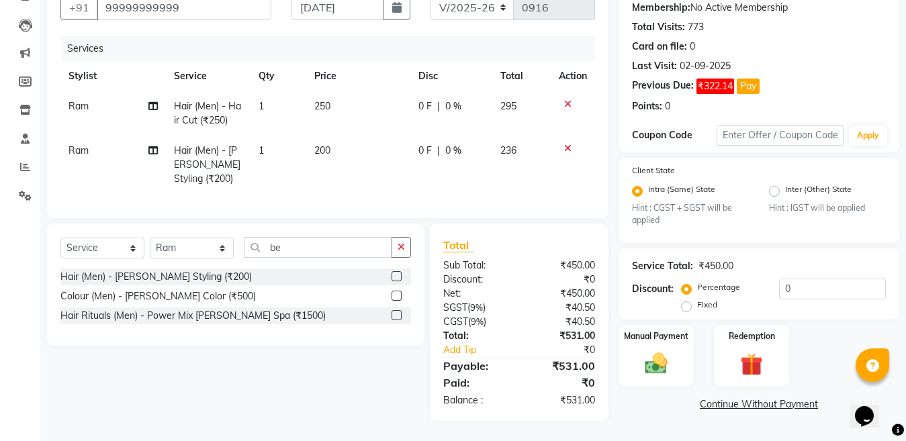
scroll to position [142, 0]
click at [800, 280] on input "0" at bounding box center [832, 289] width 107 height 21
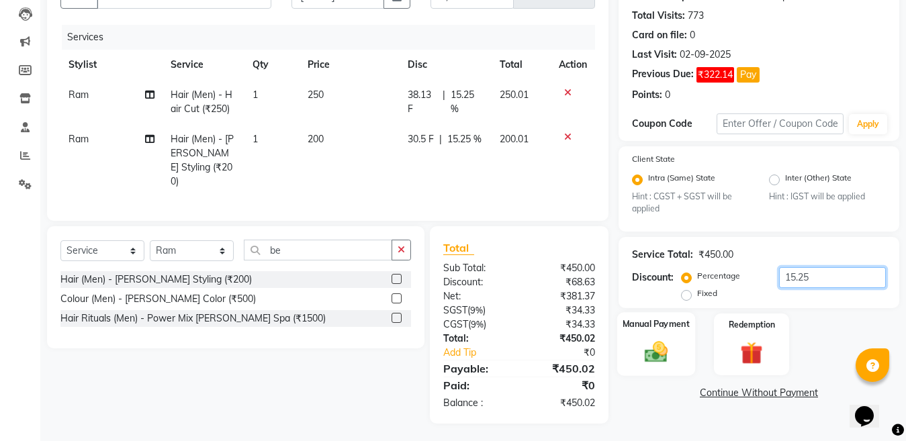
type input "15.25"
click at [657, 355] on img at bounding box center [657, 352] width 38 height 27
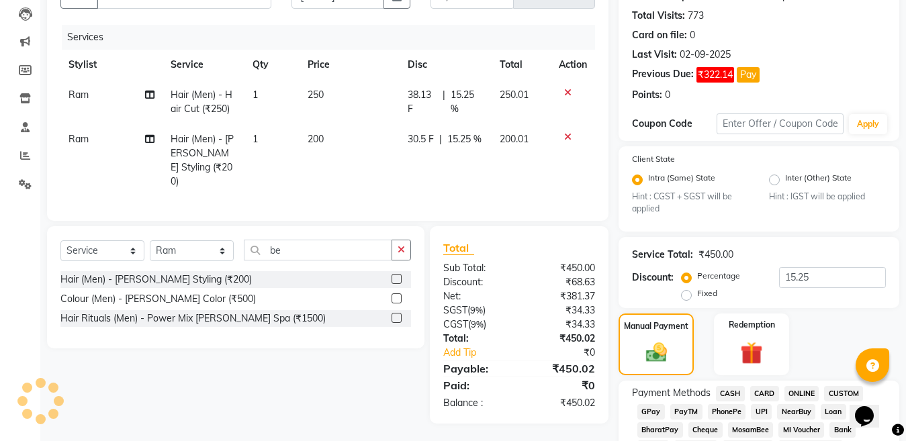
click at [803, 394] on span "ONLINE" at bounding box center [802, 393] width 35 height 15
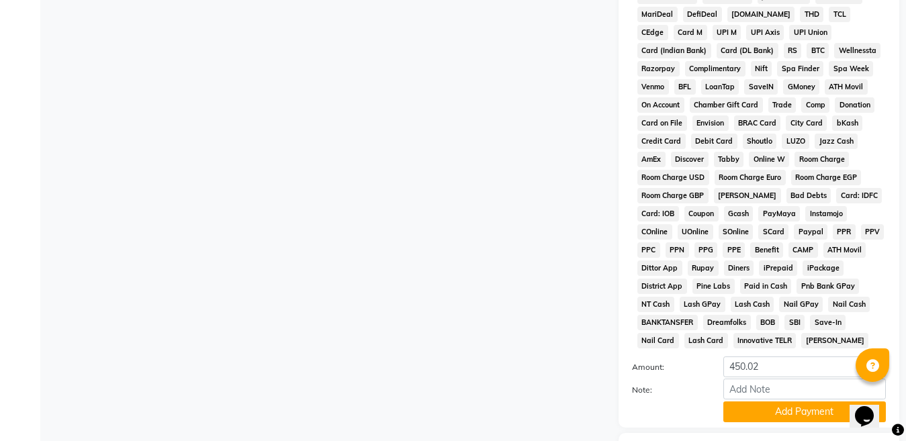
scroll to position [697, 0]
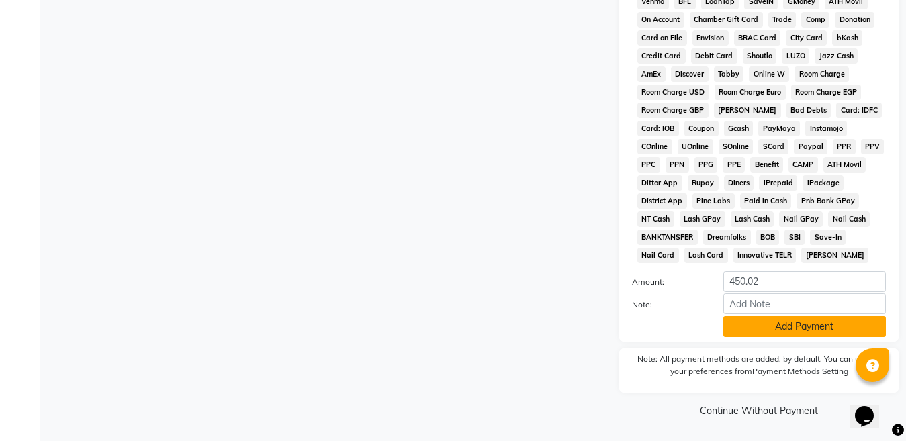
click at [800, 333] on button "Add Payment" at bounding box center [805, 326] width 163 height 21
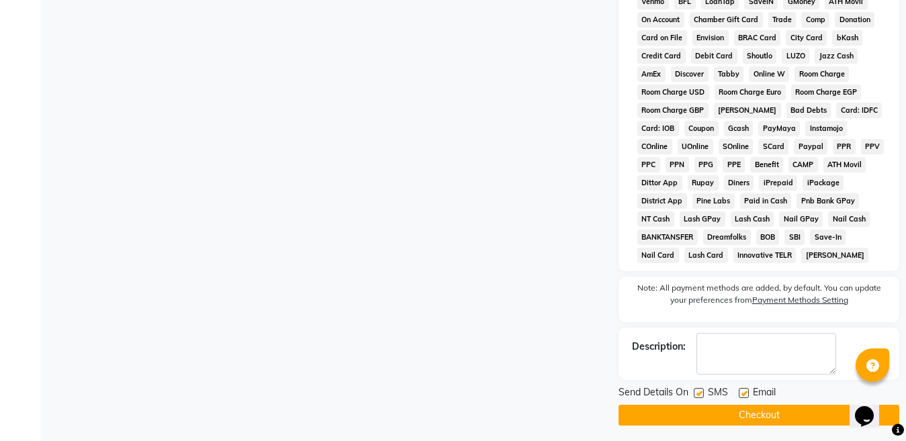
scroll to position [702, 0]
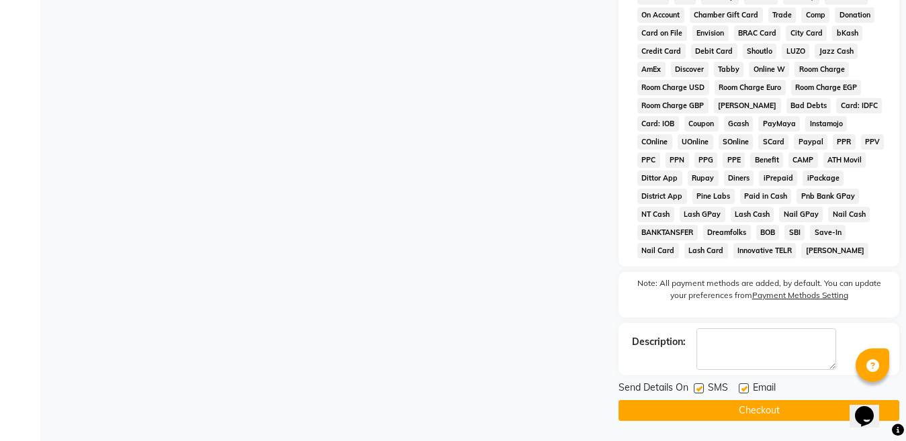
click at [756, 410] on button "Checkout" at bounding box center [759, 410] width 281 height 21
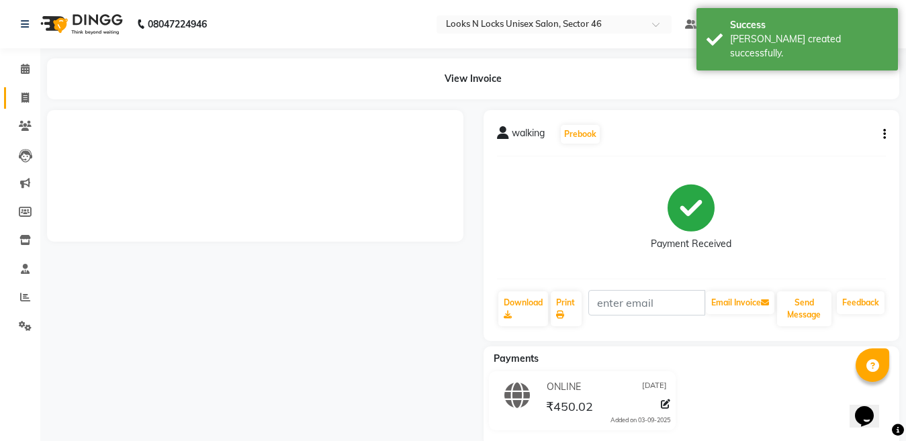
click at [24, 99] on icon at bounding box center [25, 98] width 7 height 10
select select "service"
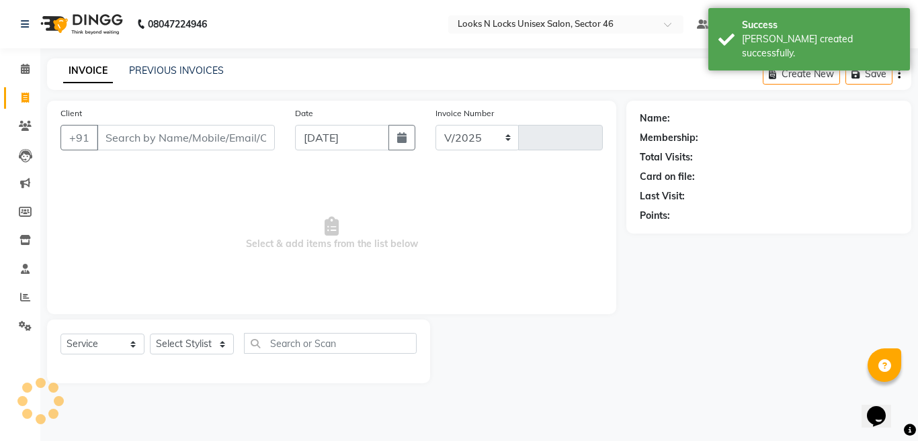
select select "3904"
type input "0917"
click at [260, 135] on input "Client" at bounding box center [186, 138] width 178 height 26
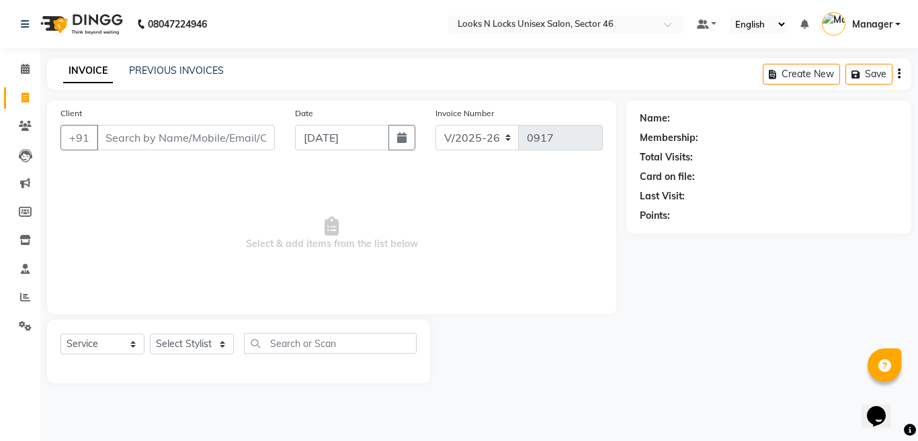
type input "9"
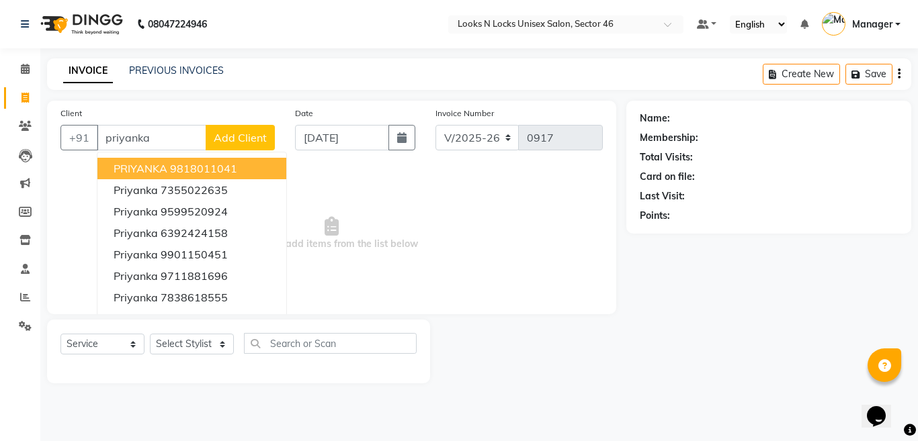
click at [241, 166] on button "PRIYANKA 9818011041" at bounding box center [191, 169] width 189 height 22
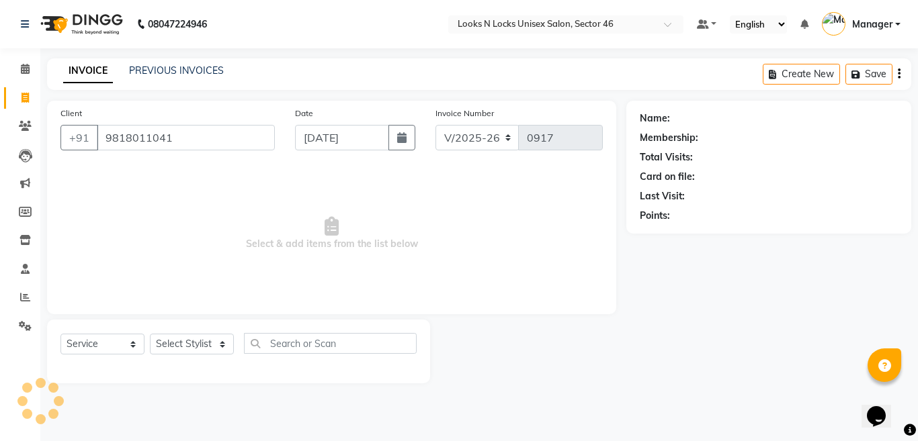
type input "9818011041"
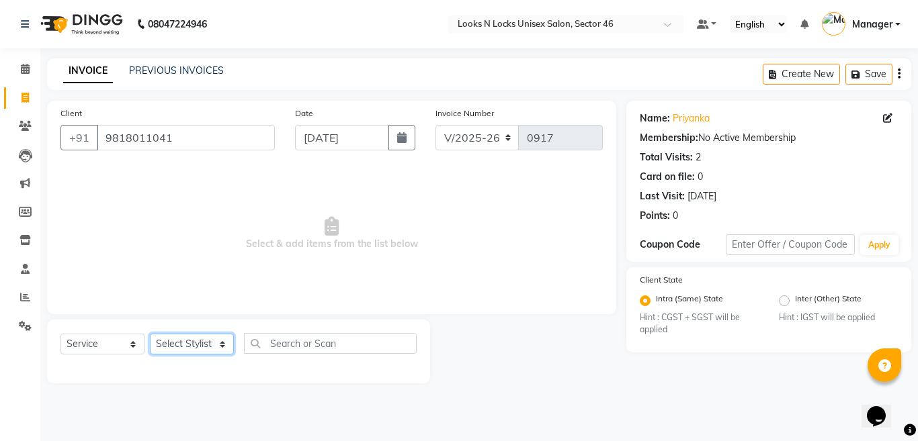
click at [172, 345] on select "Select Stylist [PERSON_NAME] Aalam Sheikh [PERSON_NAME] [PERSON_NAME] [PERSON_N…" at bounding box center [192, 344] width 84 height 21
select select "59684"
click at [150, 334] on select "Select Stylist [PERSON_NAME] Aalam Sheikh [PERSON_NAME] [PERSON_NAME] [PERSON_N…" at bounding box center [192, 344] width 84 height 21
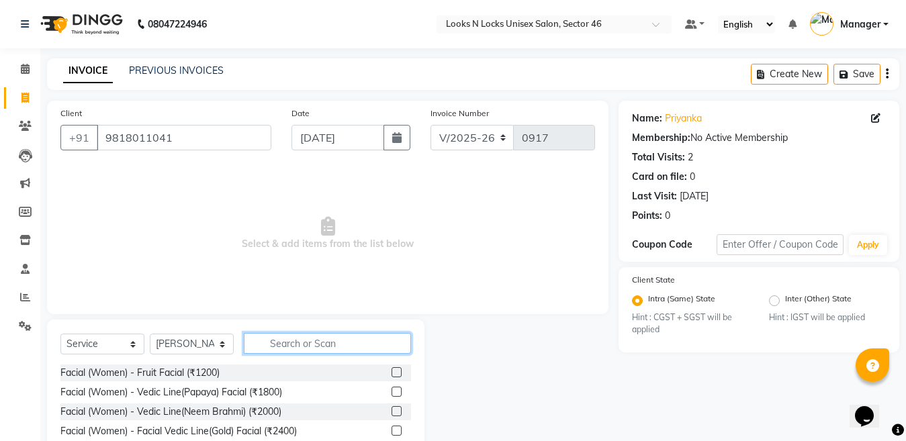
click at [294, 343] on input "text" at bounding box center [327, 343] width 167 height 21
type input "touch"
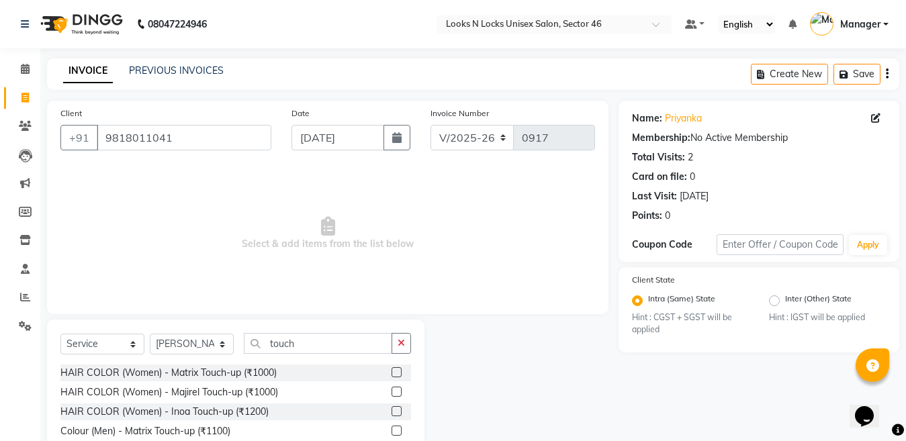
click at [394, 410] on label at bounding box center [397, 411] width 10 height 10
click at [394, 410] on input "checkbox" at bounding box center [396, 412] width 9 height 9
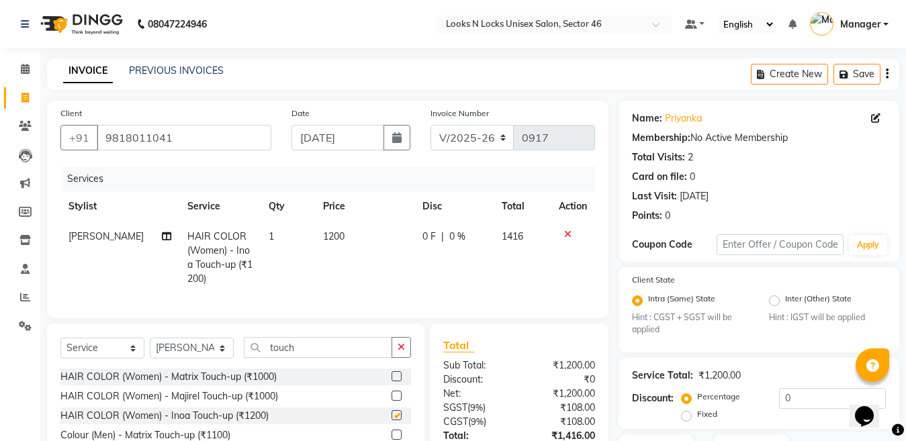
scroll to position [67, 0]
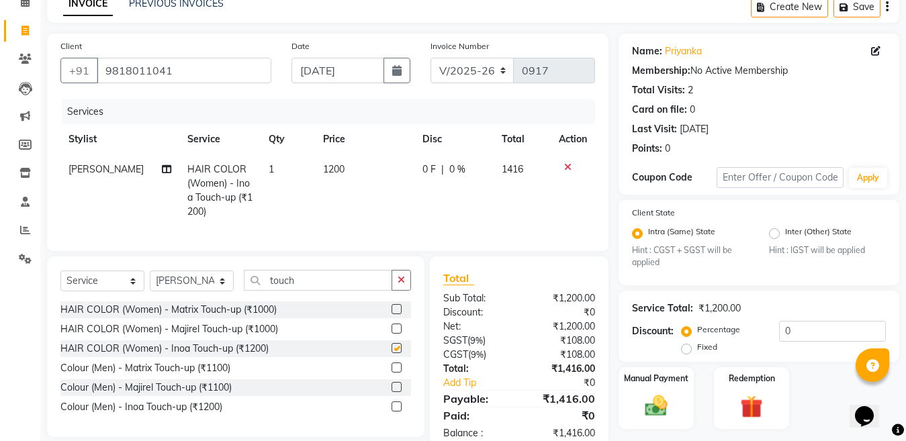
checkbox input "false"
click at [320, 291] on input "touch" at bounding box center [318, 280] width 148 height 21
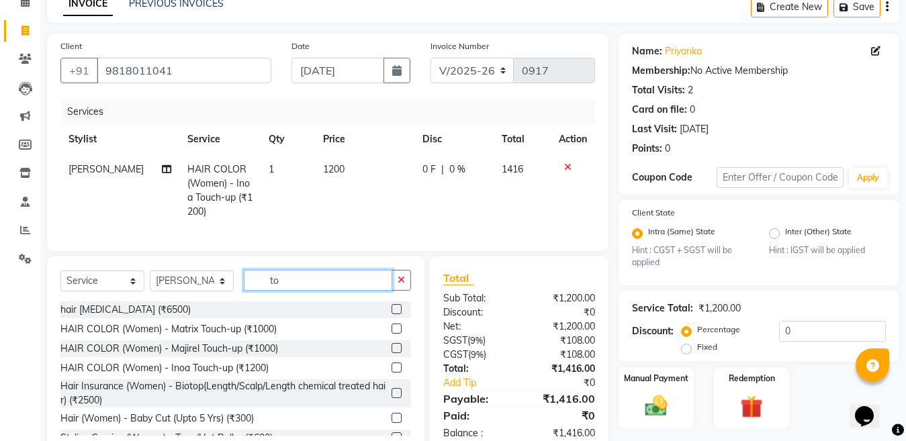
type input "t"
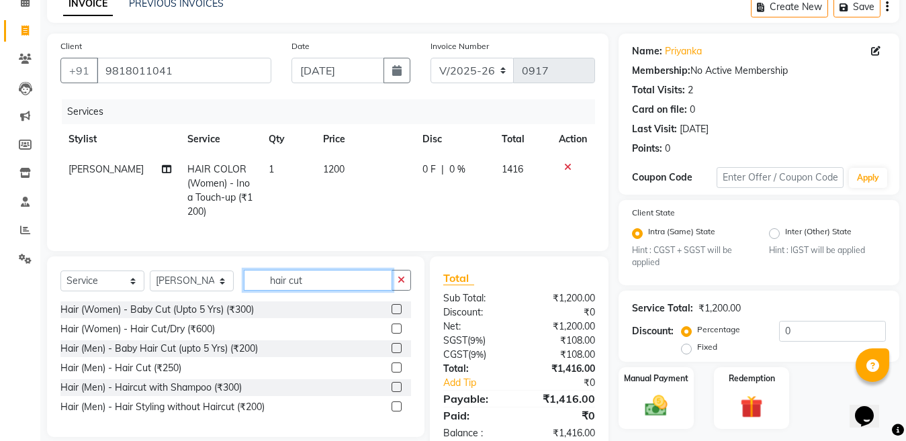
type input "hair cut"
click at [397, 334] on label at bounding box center [397, 329] width 10 height 10
click at [397, 334] on input "checkbox" at bounding box center [396, 329] width 9 height 9
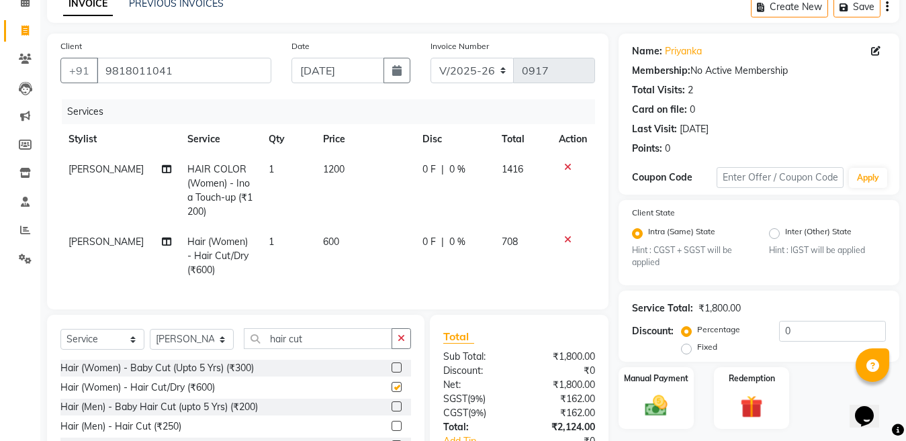
checkbox input "false"
drag, startPoint x: 210, startPoint y: 353, endPoint x: 210, endPoint y: 347, distance: 6.8
click at [210, 350] on select "Select Stylist [PERSON_NAME] Aalam Sheikh [PERSON_NAME] [PERSON_NAME] [PERSON_N…" at bounding box center [192, 339] width 84 height 21
select select "44650"
click at [150, 341] on select "Select Stylist [PERSON_NAME] Aalam Sheikh [PERSON_NAME] [PERSON_NAME] [PERSON_N…" at bounding box center [192, 339] width 84 height 21
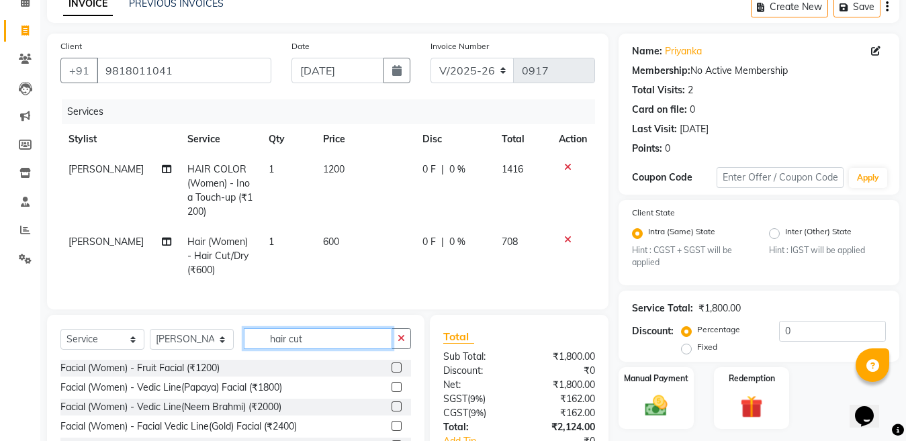
click at [337, 349] on input "hair cut" at bounding box center [318, 339] width 148 height 21
type input "h"
type input "pedi"
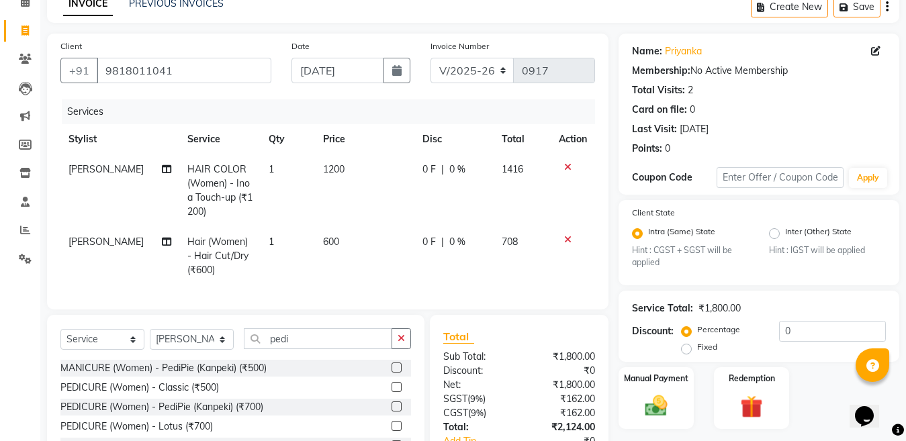
click at [392, 392] on label at bounding box center [397, 387] width 10 height 10
click at [392, 392] on input "checkbox" at bounding box center [396, 388] width 9 height 9
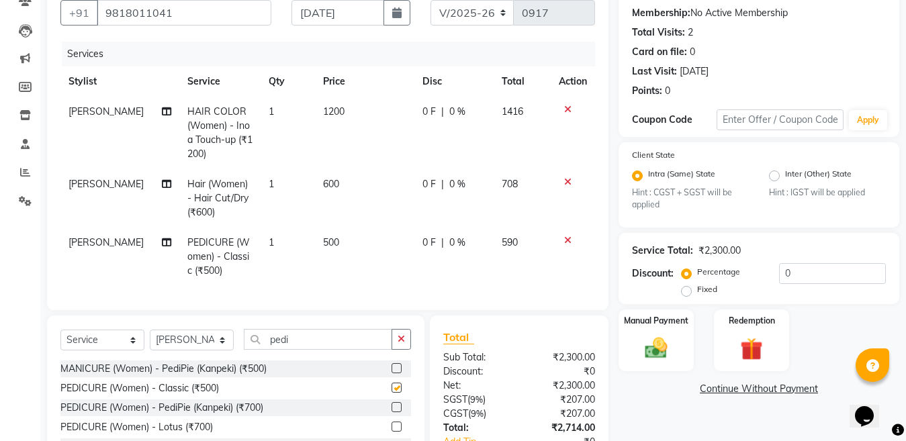
checkbox input "false"
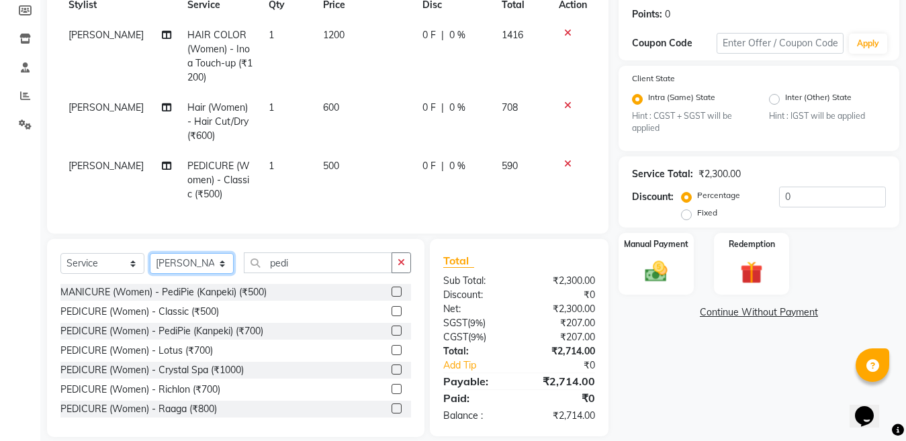
click at [202, 274] on select "Select Stylist [PERSON_NAME] Aalam Sheikh [PERSON_NAME] [PERSON_NAME] [PERSON_N…" at bounding box center [192, 263] width 84 height 21
select select "25656"
click at [150, 265] on select "Select Stylist [PERSON_NAME] Aalam Sheikh [PERSON_NAME] [PERSON_NAME] [PERSON_N…" at bounding box center [192, 263] width 84 height 21
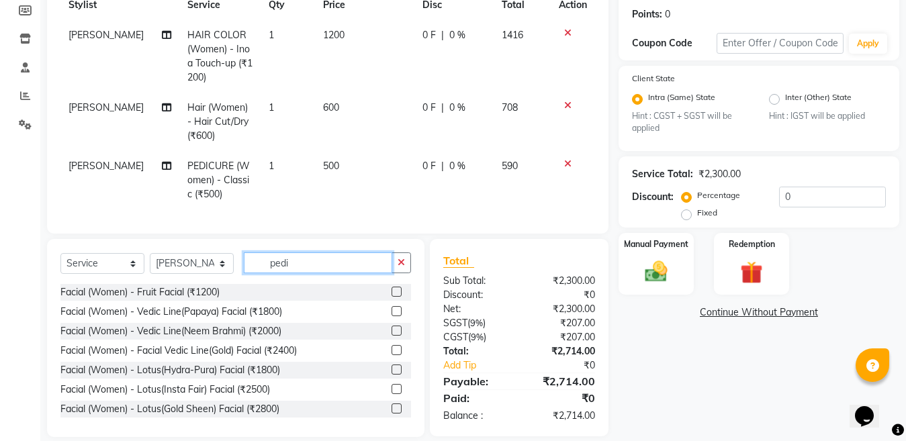
click at [314, 273] on input "pedi" at bounding box center [318, 263] width 148 height 21
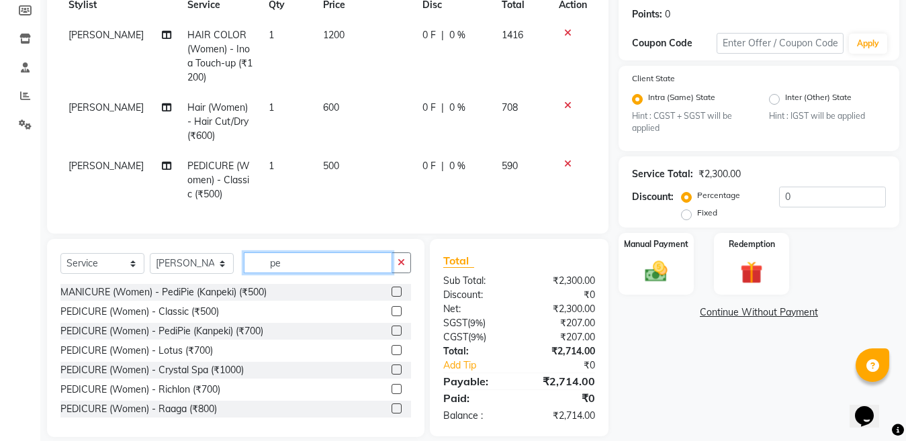
type input "p"
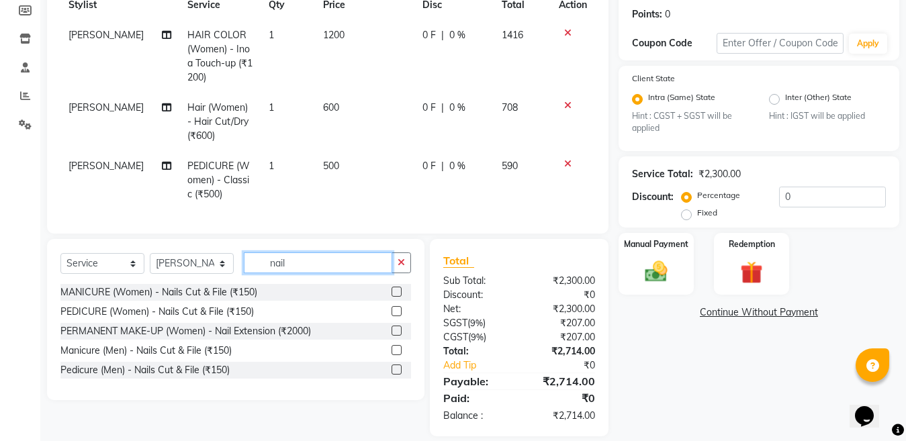
type input "nail"
click at [399, 336] on label at bounding box center [397, 331] width 10 height 10
click at [399, 336] on input "checkbox" at bounding box center [396, 331] width 9 height 9
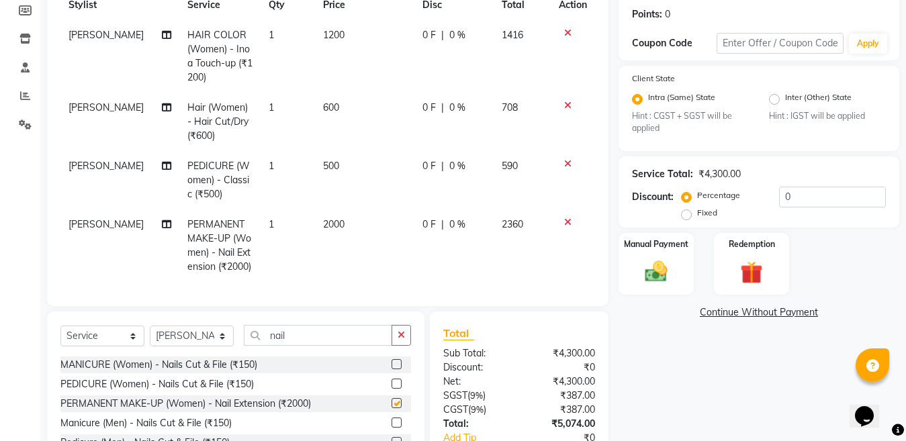
checkbox input "false"
click at [810, 194] on input "0" at bounding box center [832, 197] width 107 height 21
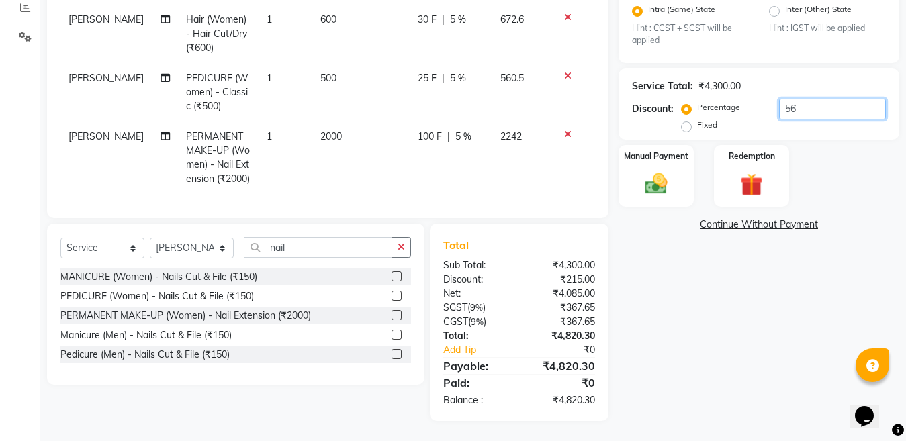
scroll to position [298, 0]
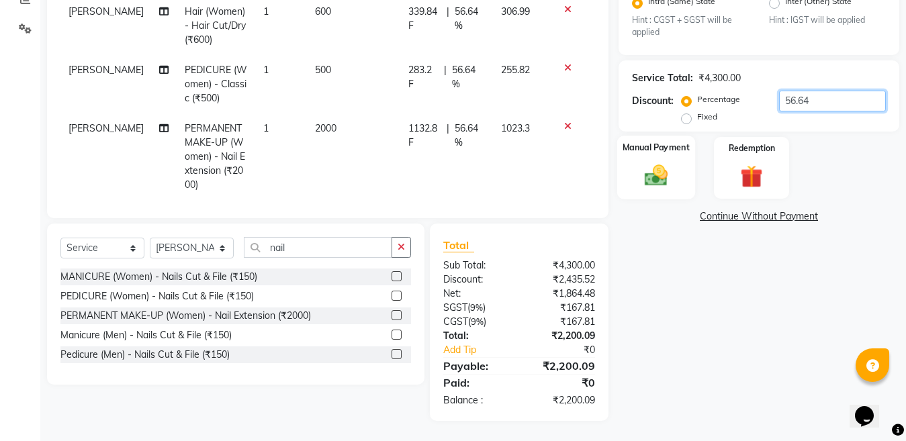
type input "56.64"
click at [657, 185] on img at bounding box center [657, 176] width 38 height 27
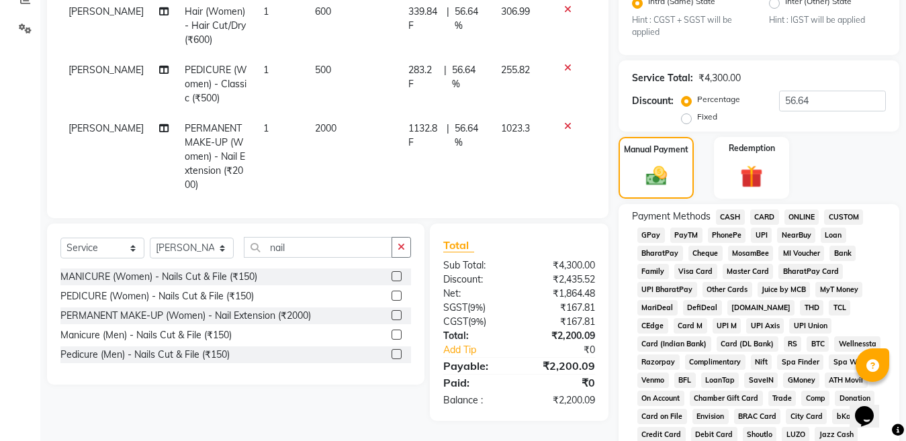
click at [808, 218] on span "ONLINE" at bounding box center [802, 217] width 35 height 15
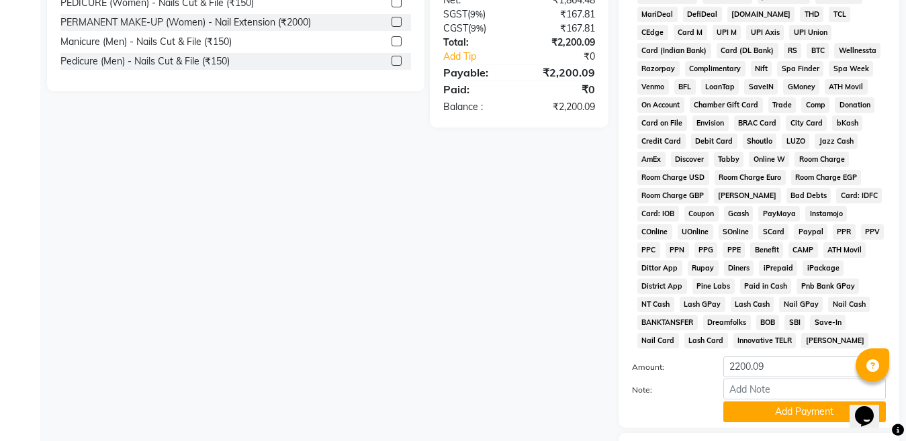
scroll to position [677, 0]
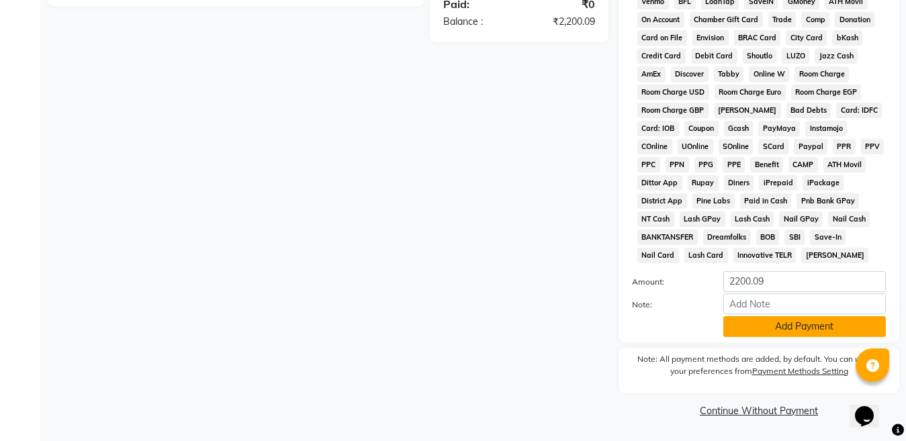
click at [775, 321] on button "Add Payment" at bounding box center [805, 326] width 163 height 21
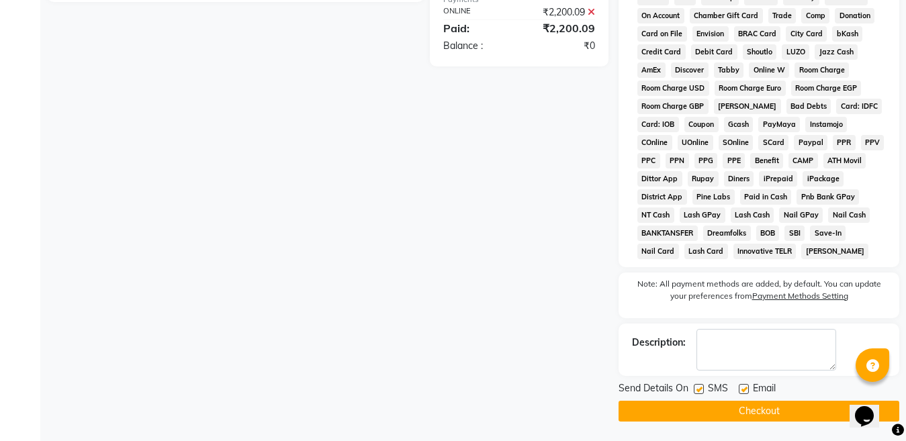
scroll to position [681, 0]
click at [735, 415] on button "Checkout" at bounding box center [759, 410] width 281 height 21
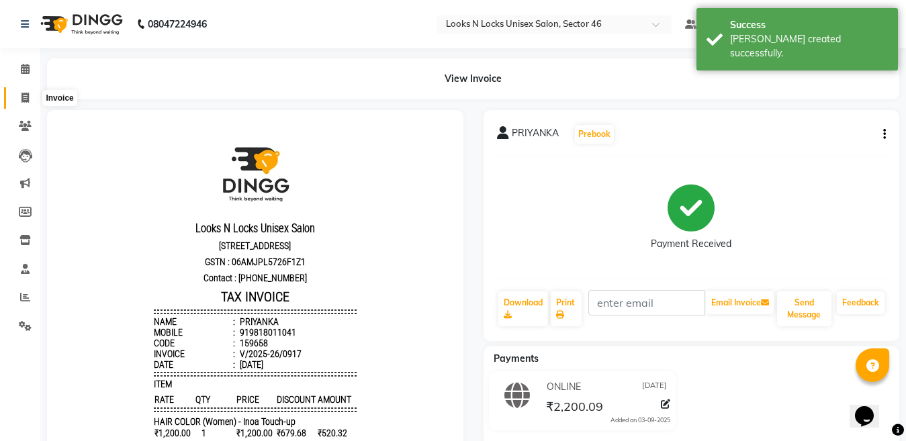
click at [25, 100] on icon at bounding box center [25, 98] width 7 height 10
select select "service"
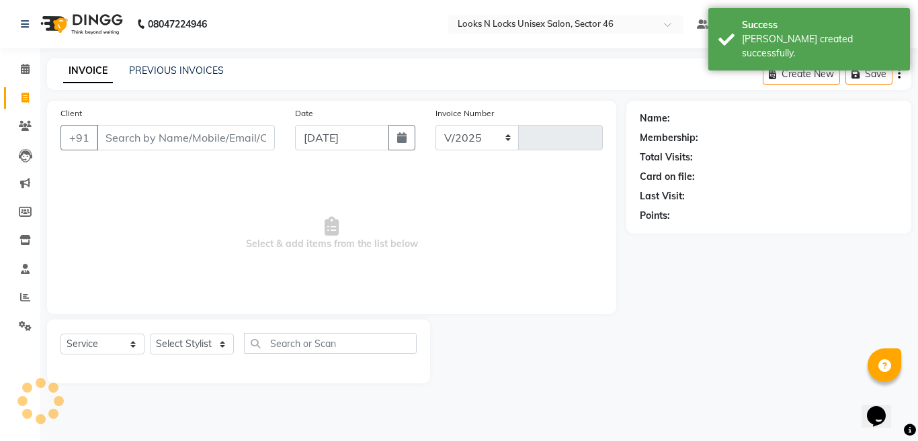
select select "3904"
type input "0918"
click at [211, 130] on input "Client" at bounding box center [186, 138] width 178 height 26
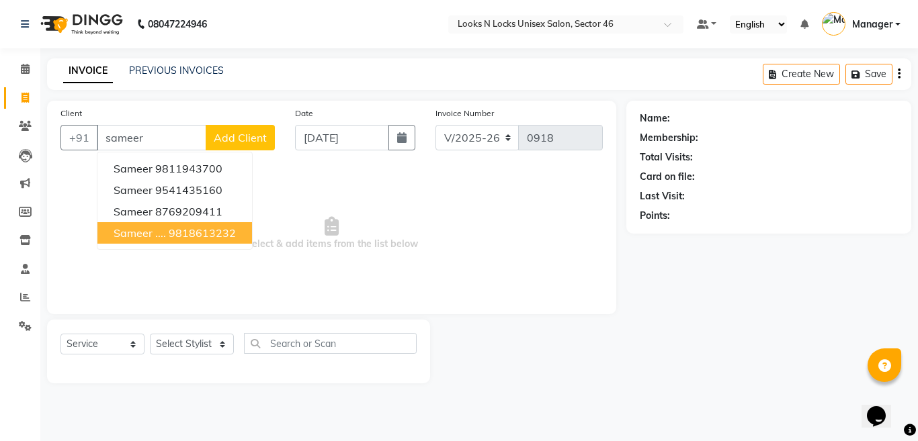
click at [196, 239] on ngb-highlight "9818613232" at bounding box center [202, 232] width 67 height 13
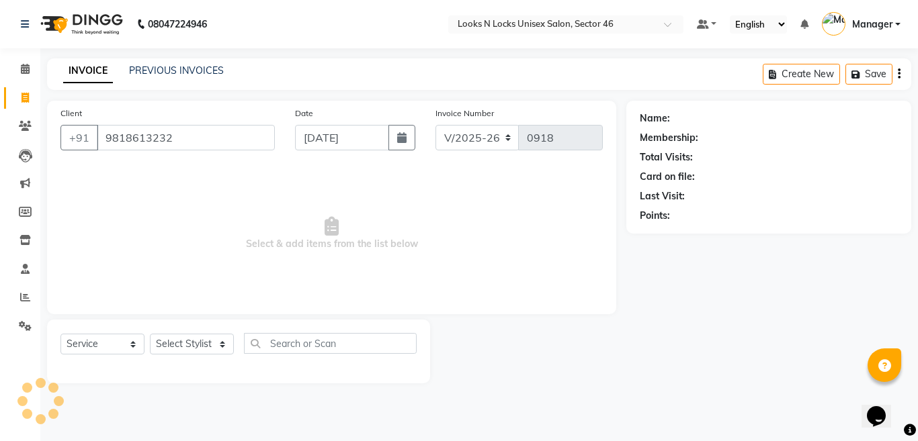
type input "9818613232"
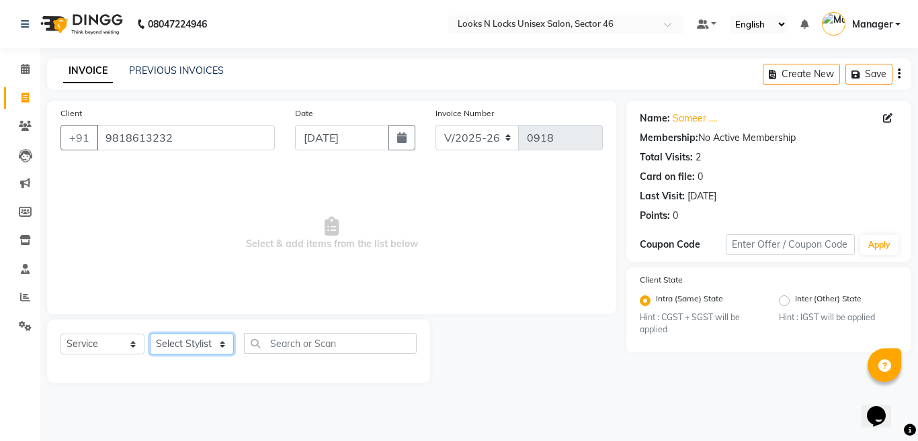
click at [186, 347] on select "Select Stylist [PERSON_NAME] Aalam Sheikh [PERSON_NAME] [PERSON_NAME] [PERSON_N…" at bounding box center [192, 344] width 84 height 21
select select "70289"
click at [150, 334] on select "Select Stylist [PERSON_NAME] Aalam Sheikh [PERSON_NAME] [PERSON_NAME] [PERSON_N…" at bounding box center [192, 344] width 84 height 21
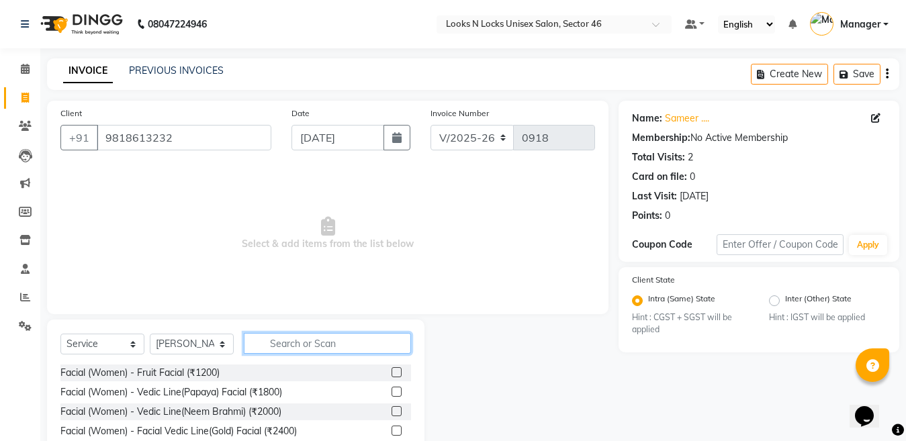
click at [318, 341] on input "text" at bounding box center [327, 343] width 167 height 21
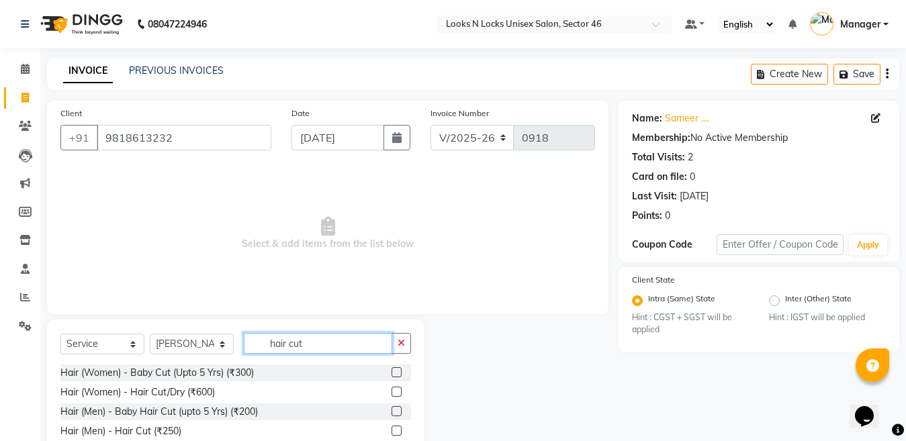
type input "hair cut"
click at [394, 432] on label at bounding box center [397, 431] width 10 height 10
click at [394, 432] on input "checkbox" at bounding box center [396, 431] width 9 height 9
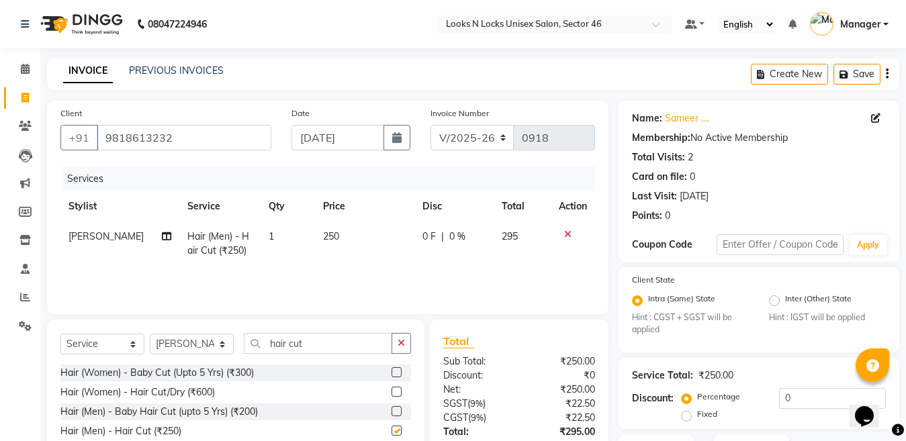
checkbox input "false"
click at [333, 346] on input "hair cut" at bounding box center [318, 343] width 148 height 21
type input "h"
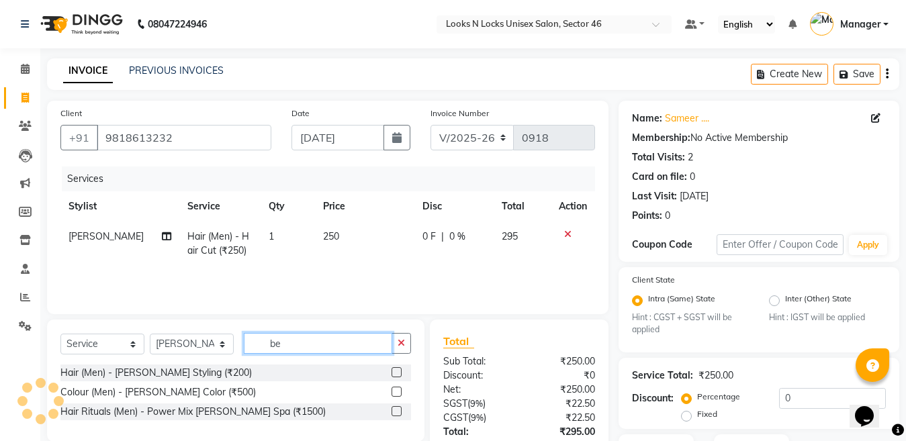
type input "be"
click at [396, 374] on label at bounding box center [397, 373] width 10 height 10
click at [396, 374] on input "checkbox" at bounding box center [396, 373] width 9 height 9
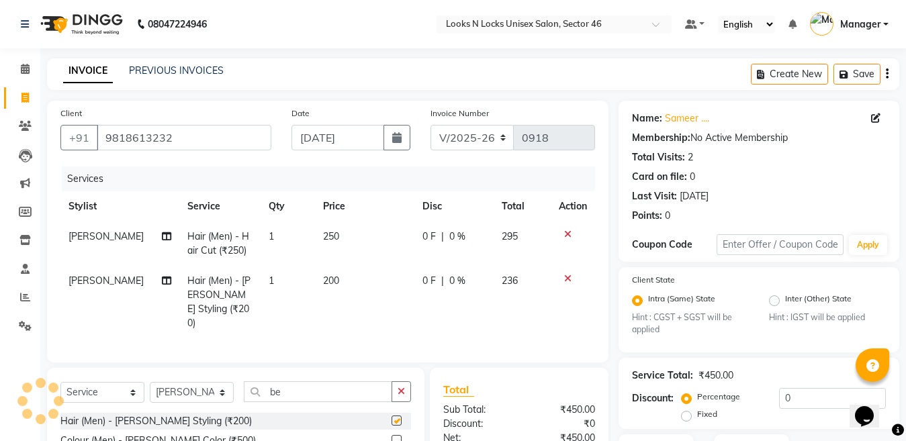
checkbox input "false"
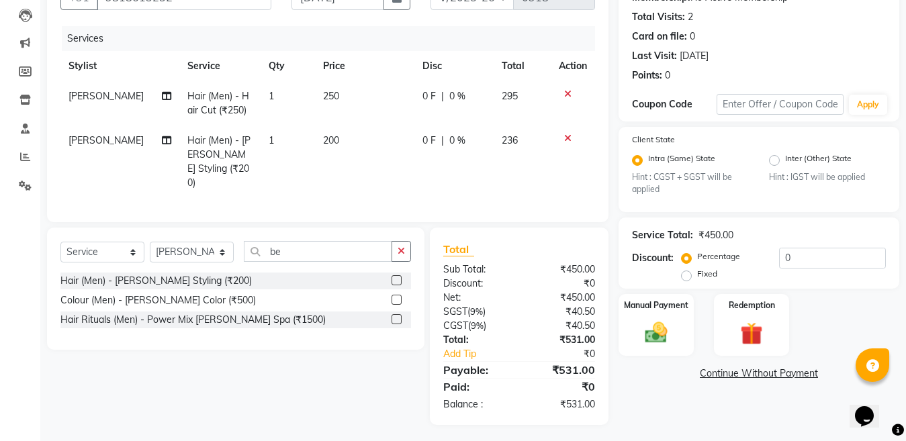
scroll to position [142, 0]
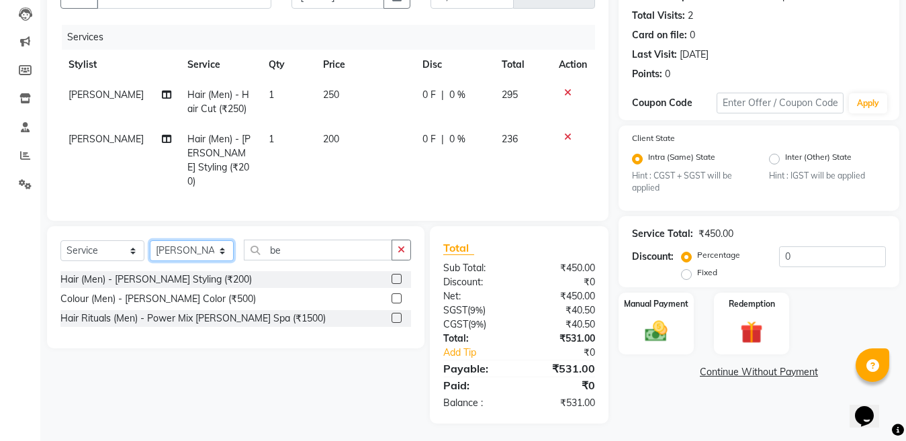
click at [208, 248] on select "Select Stylist [PERSON_NAME] Aalam Sheikh [PERSON_NAME] [PERSON_NAME] [PERSON_N…" at bounding box center [192, 251] width 84 height 21
select select "83641"
click at [150, 241] on select "Select Stylist [PERSON_NAME] Aalam Sheikh [PERSON_NAME] [PERSON_NAME] [PERSON_N…" at bounding box center [192, 251] width 84 height 21
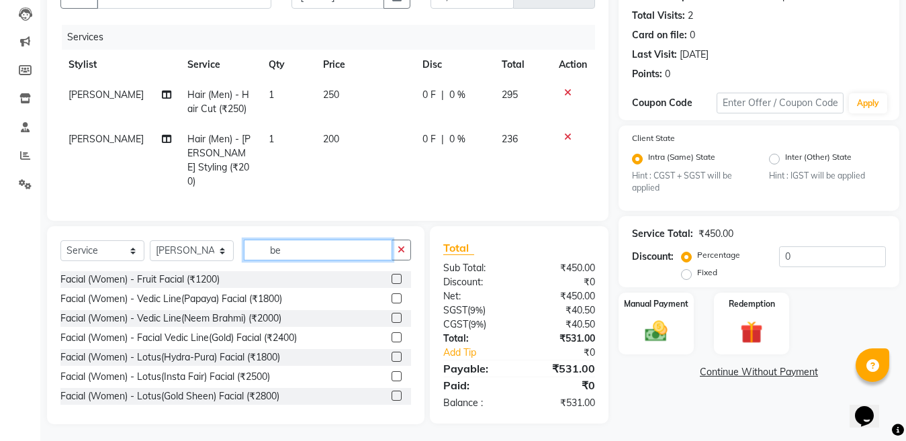
click at [326, 243] on input "be" at bounding box center [318, 250] width 148 height 21
type input "b"
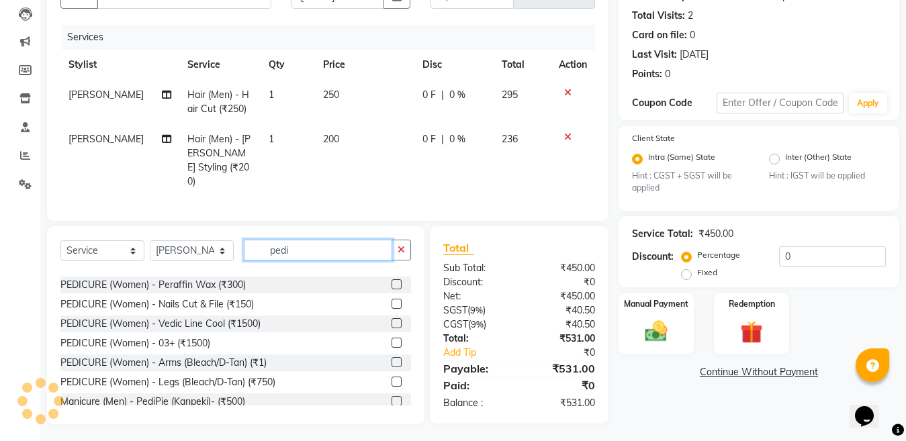
scroll to position [202, 0]
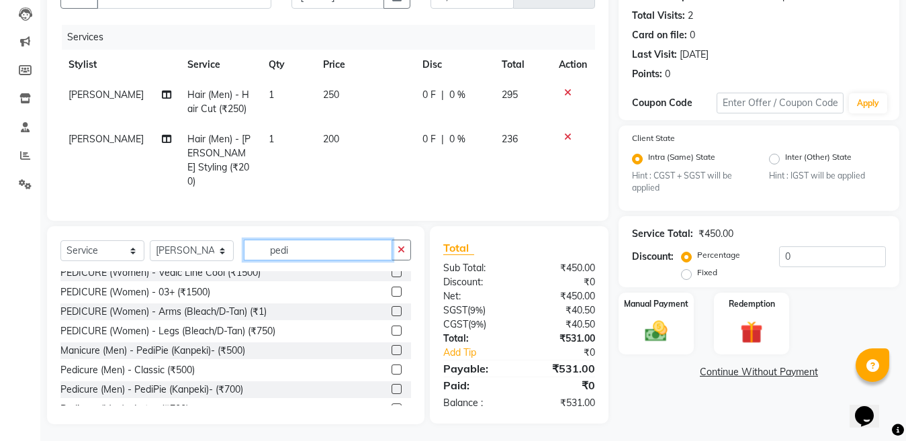
type input "pedi"
click at [392, 368] on label at bounding box center [397, 370] width 10 height 10
click at [392, 368] on input "checkbox" at bounding box center [396, 370] width 9 height 9
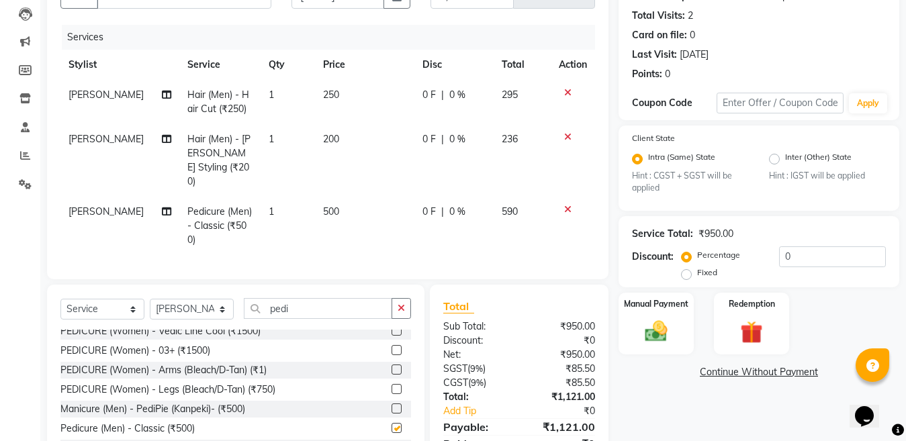
checkbox input "false"
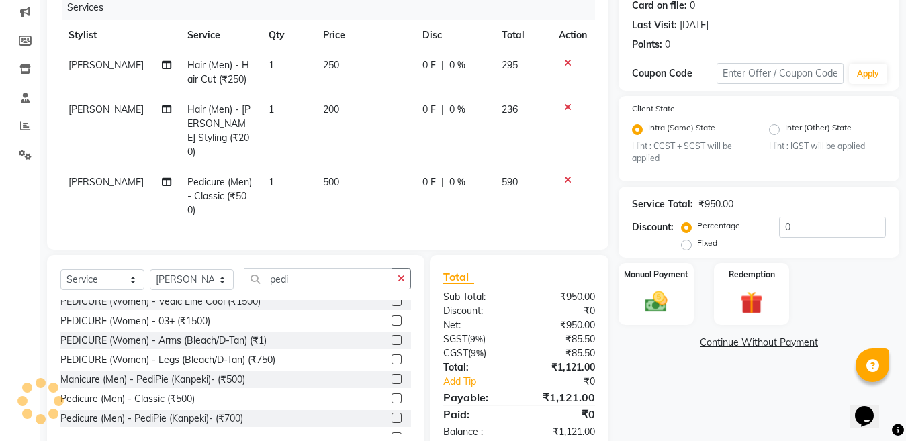
scroll to position [187, 0]
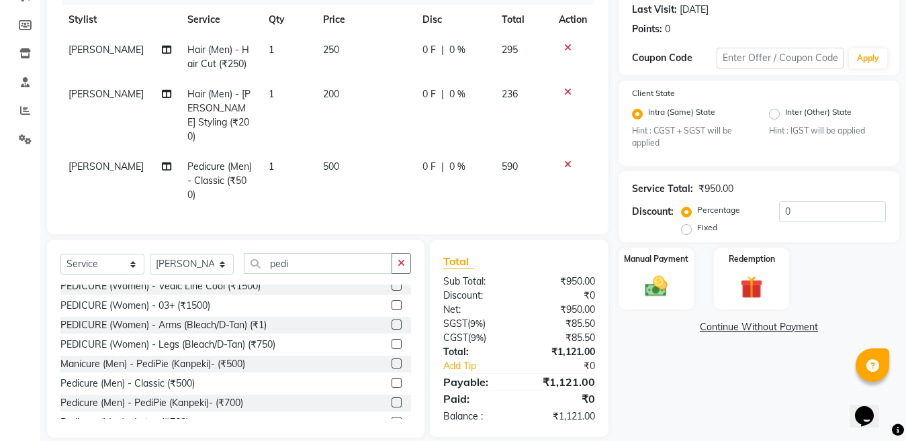
click at [367, 154] on td "500" at bounding box center [364, 181] width 99 height 58
select select "83641"
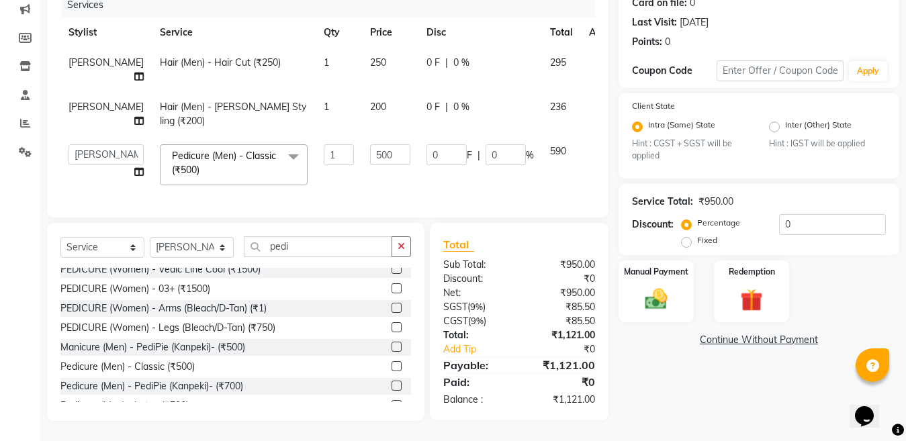
scroll to position [185, 0]
click at [370, 145] on input "500" at bounding box center [390, 154] width 40 height 21
type input "5"
type input "450"
click at [836, 214] on input "0" at bounding box center [832, 224] width 107 height 21
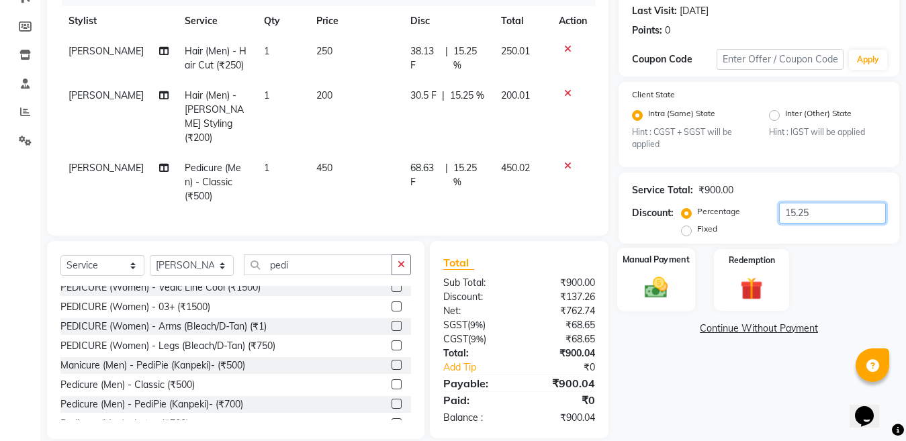
type input "15.25"
click at [661, 288] on img at bounding box center [657, 288] width 38 height 27
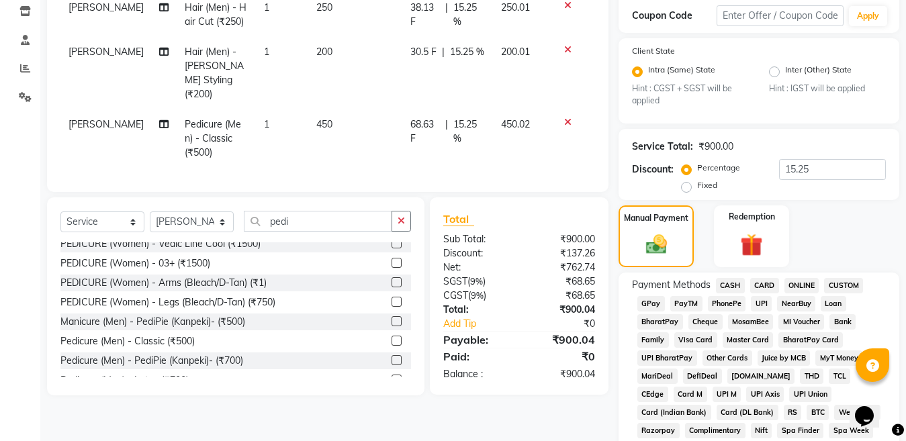
scroll to position [253, 0]
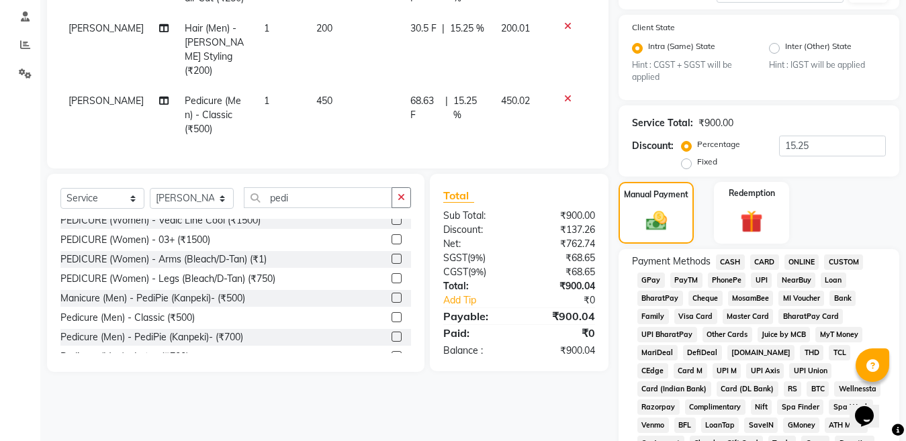
click at [798, 261] on span "ONLINE" at bounding box center [802, 262] width 35 height 15
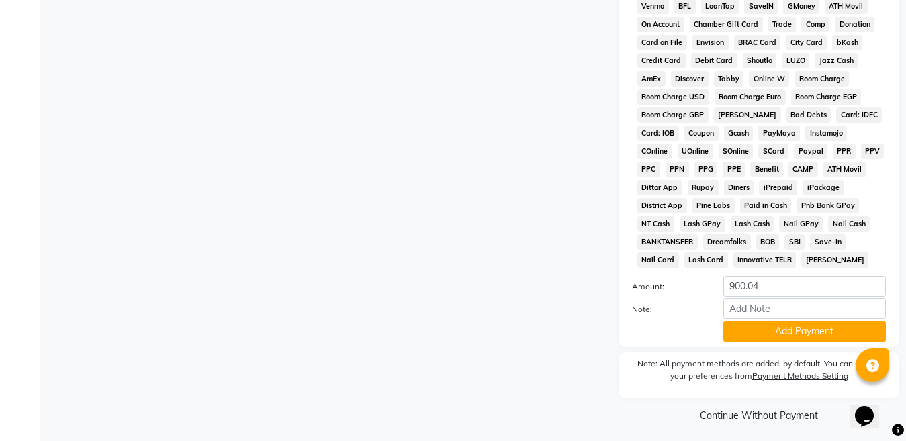
scroll to position [677, 0]
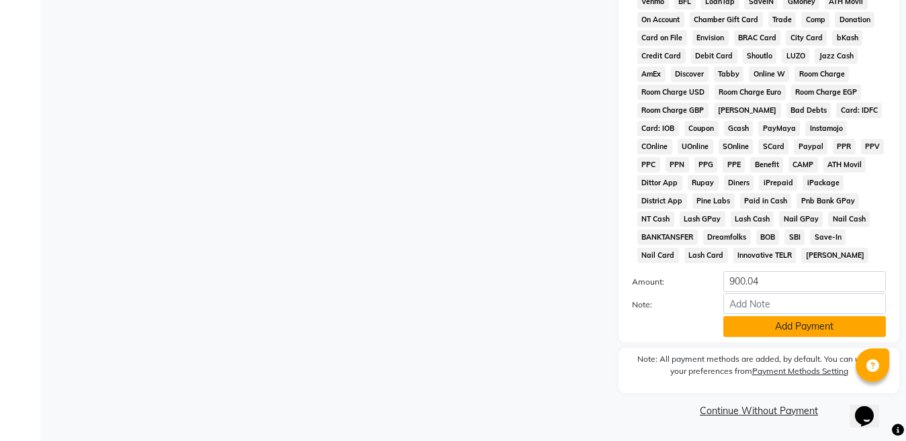
click at [785, 325] on button "Add Payment" at bounding box center [805, 326] width 163 height 21
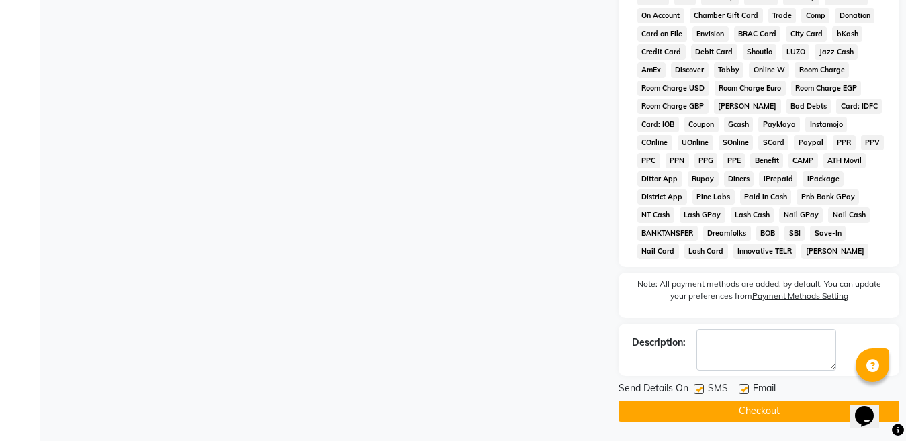
scroll to position [681, 0]
click at [746, 411] on button "Checkout" at bounding box center [759, 410] width 281 height 21
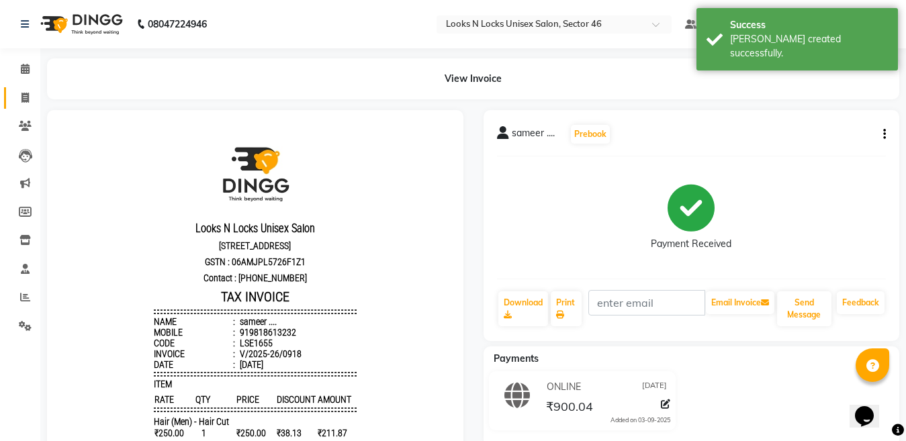
click at [22, 95] on icon at bounding box center [25, 98] width 7 height 10
select select "service"
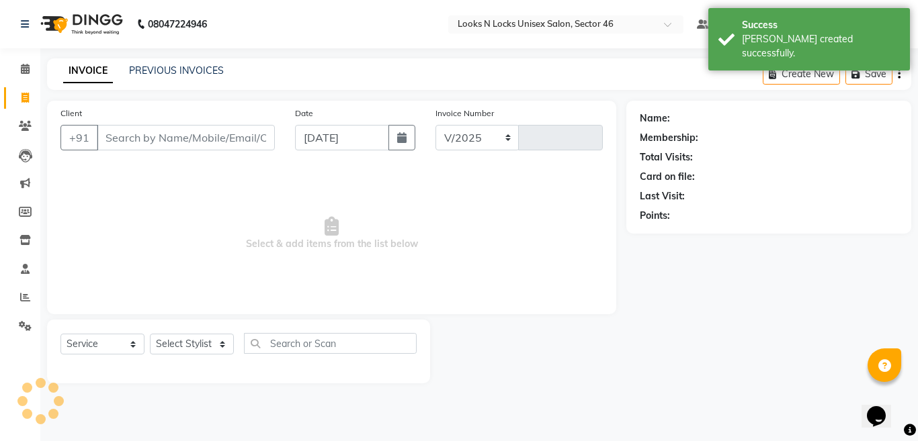
select select "3904"
type input "0919"
click at [225, 133] on input "Client" at bounding box center [186, 138] width 178 height 26
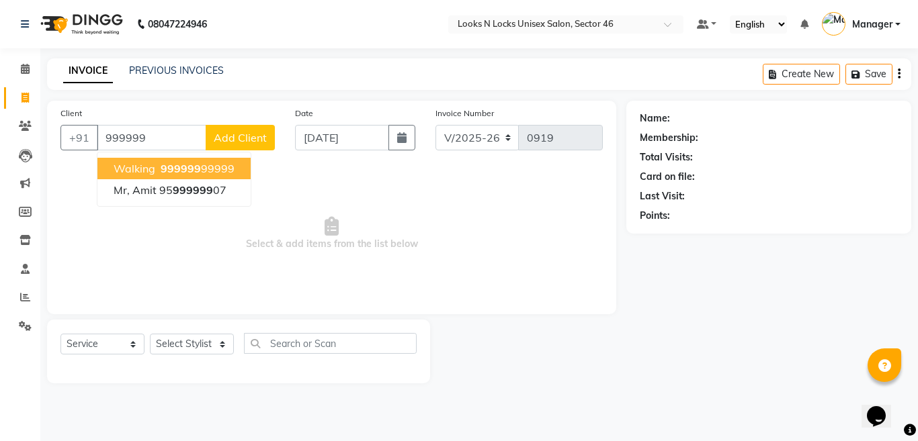
click at [161, 166] on span "999999" at bounding box center [181, 168] width 40 height 13
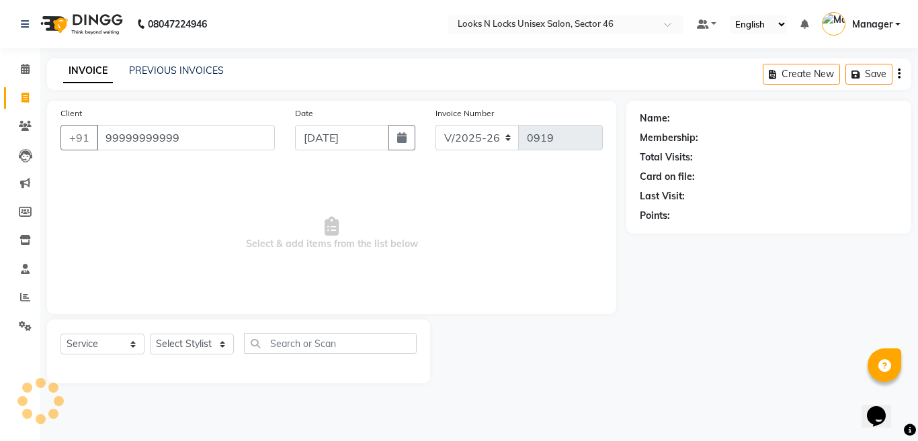
type input "99999999999"
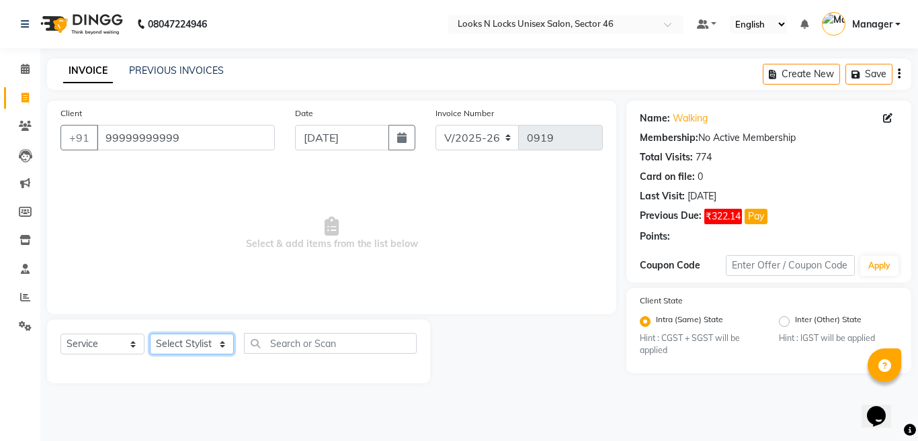
click at [177, 340] on select "Select Stylist [PERSON_NAME] Aalam Sheikh [PERSON_NAME] [PERSON_NAME] [PERSON_N…" at bounding box center [192, 344] width 84 height 21
select select "87806"
click at [150, 334] on select "Select Stylist [PERSON_NAME] Aalam Sheikh [PERSON_NAME] [PERSON_NAME] [PERSON_N…" at bounding box center [192, 344] width 84 height 21
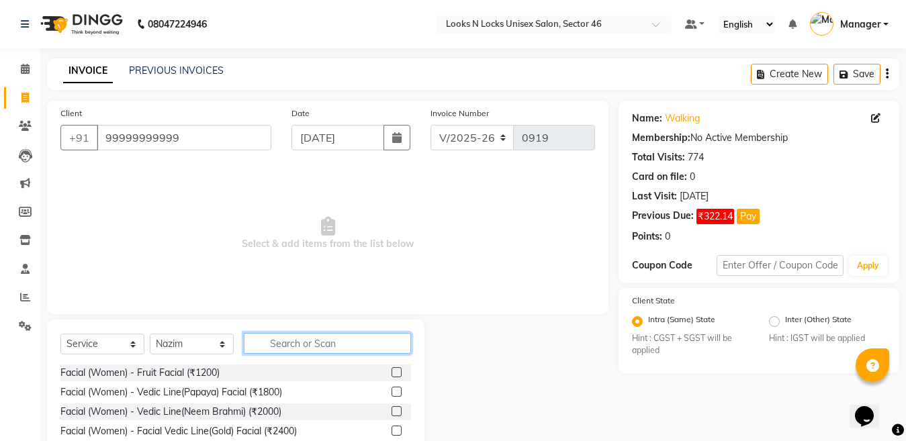
click at [316, 348] on input "text" at bounding box center [327, 343] width 167 height 21
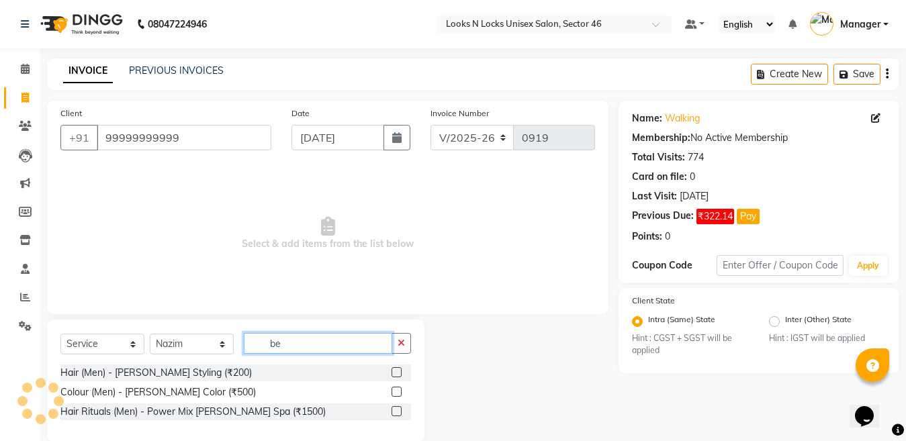
type input "be"
click at [398, 374] on label at bounding box center [397, 373] width 10 height 10
click at [398, 374] on input "checkbox" at bounding box center [396, 373] width 9 height 9
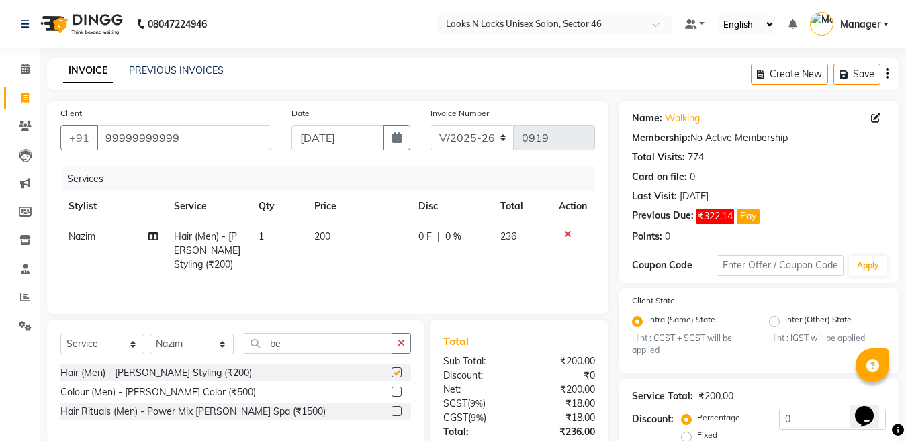
checkbox input "false"
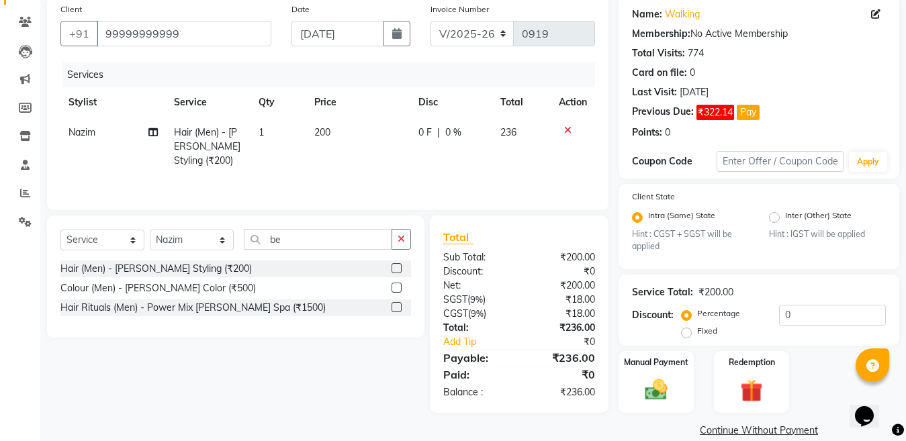
scroll to position [124, 0]
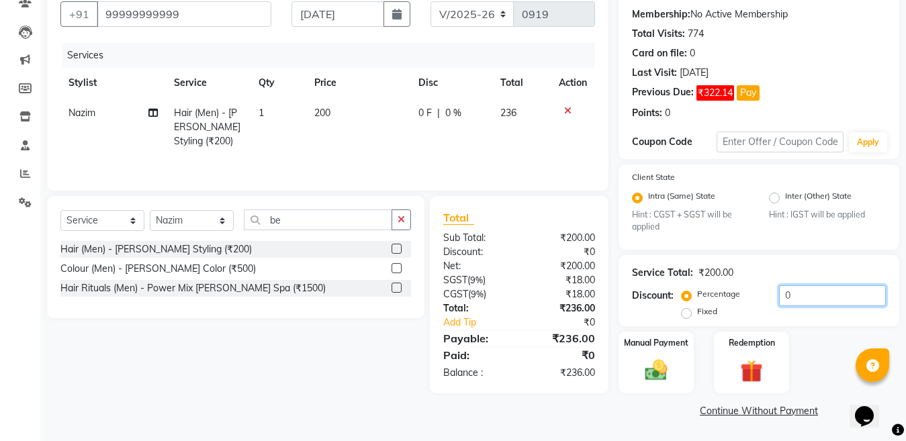
click at [796, 293] on input "0" at bounding box center [832, 296] width 107 height 21
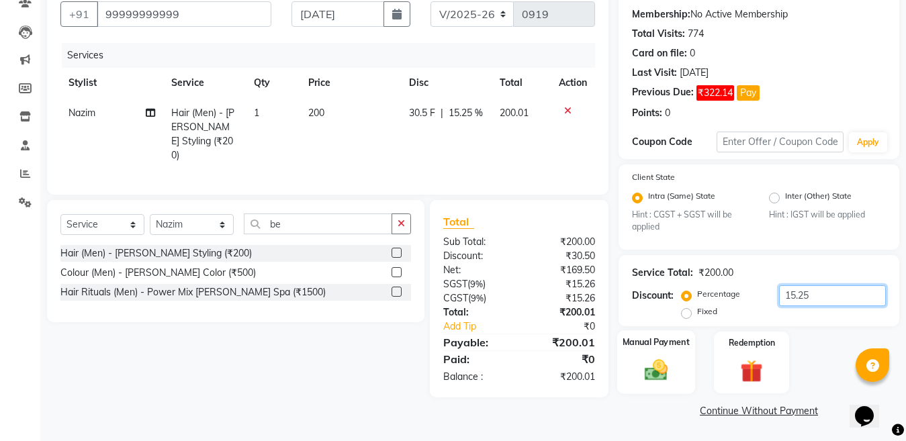
type input "15.25"
click at [645, 372] on img at bounding box center [657, 370] width 38 height 27
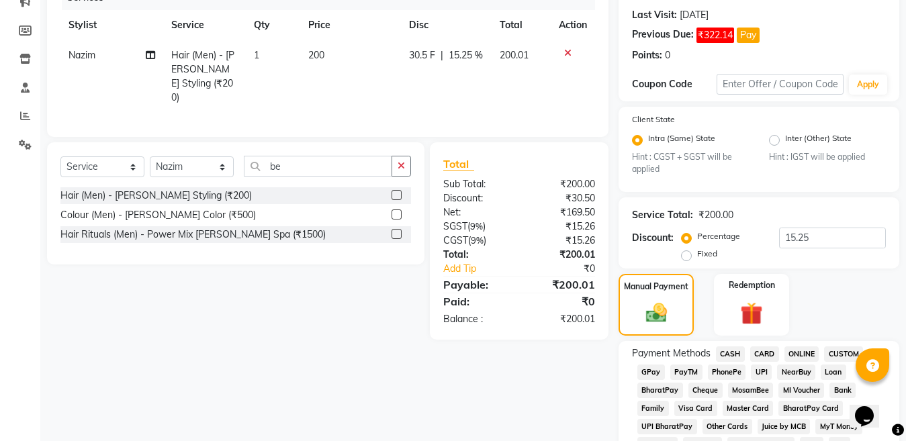
scroll to position [258, 0]
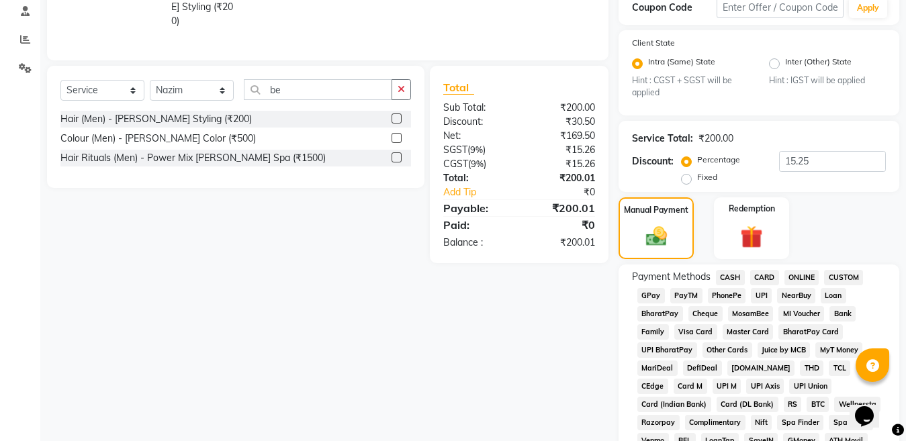
click at [790, 283] on span "ONLINE" at bounding box center [802, 277] width 35 height 15
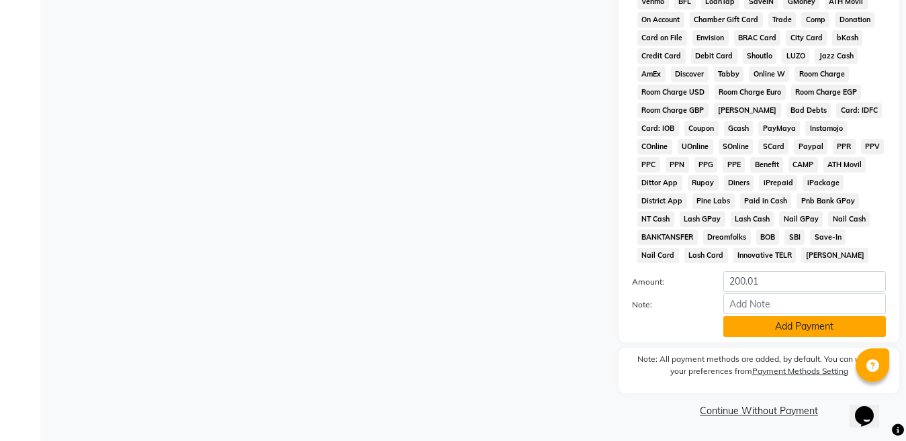
click at [781, 337] on button "Add Payment" at bounding box center [805, 326] width 163 height 21
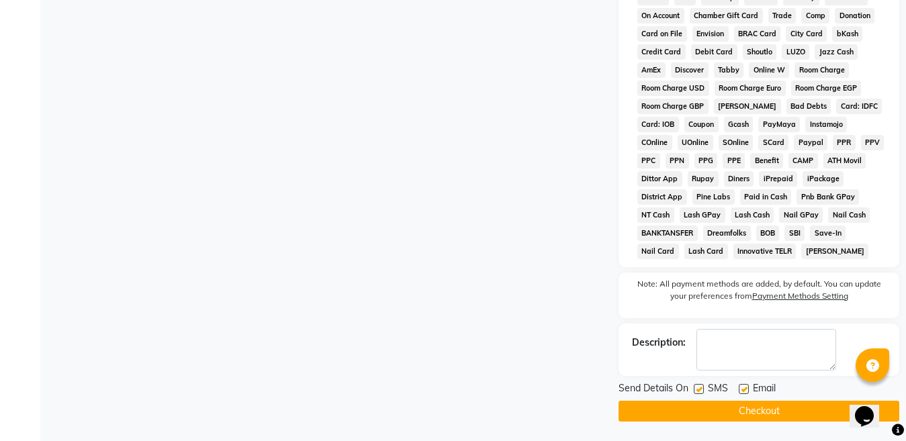
scroll to position [702, 0]
click at [746, 406] on button "Checkout" at bounding box center [759, 410] width 281 height 21
